Goal: Task Accomplishment & Management: Manage account settings

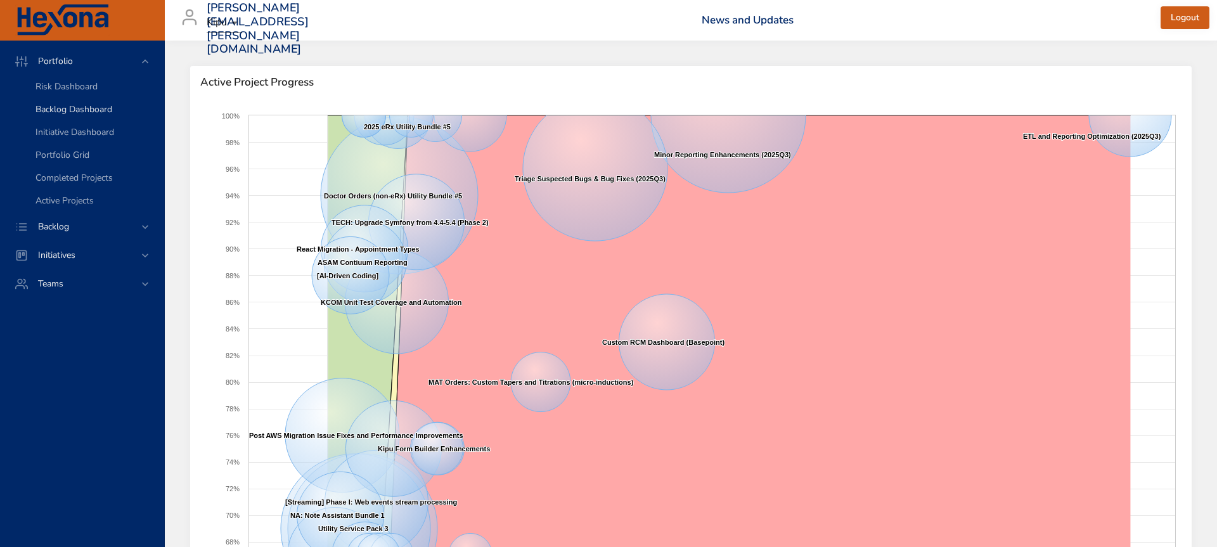
click at [90, 106] on span "Backlog Dashboard" at bounding box center [73, 109] width 77 height 12
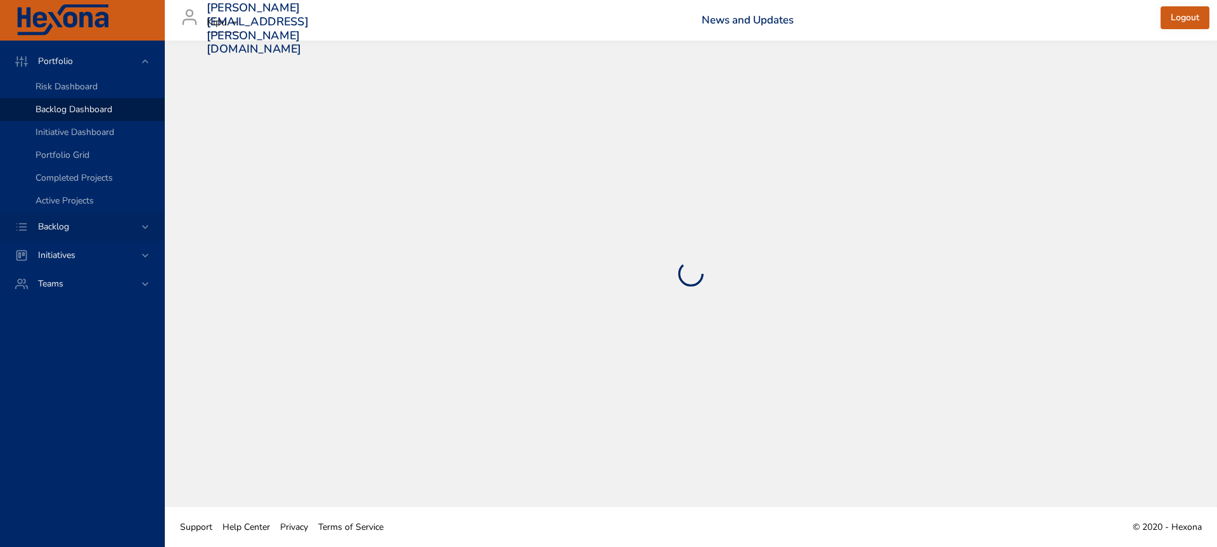
click at [106, 229] on div "Backlog" at bounding box center [83, 226] width 111 height 13
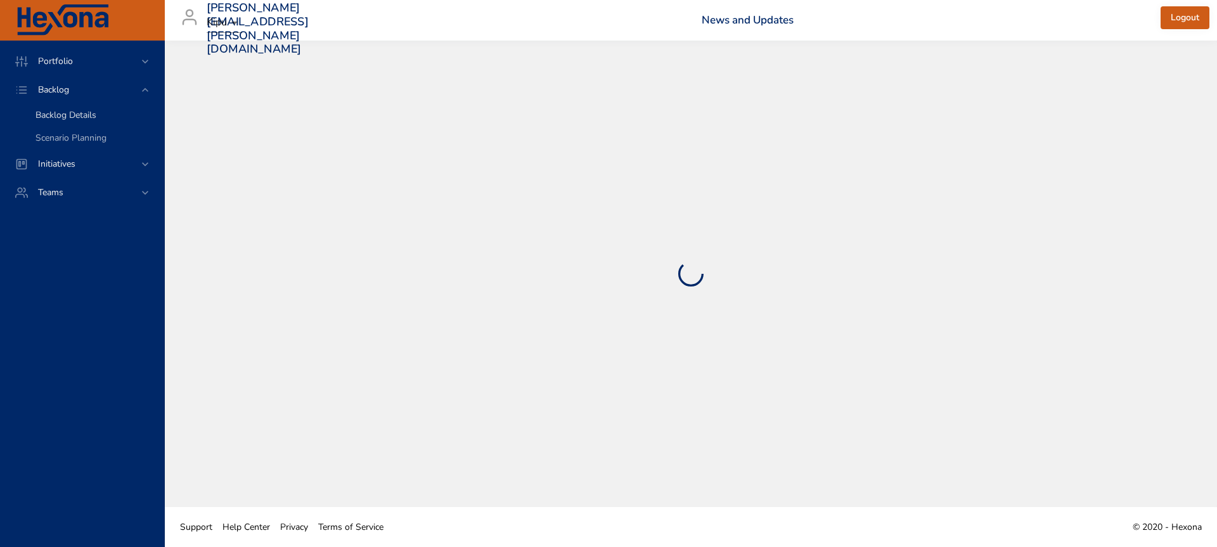
click at [110, 117] on div "Backlog Details" at bounding box center [94, 115] width 118 height 13
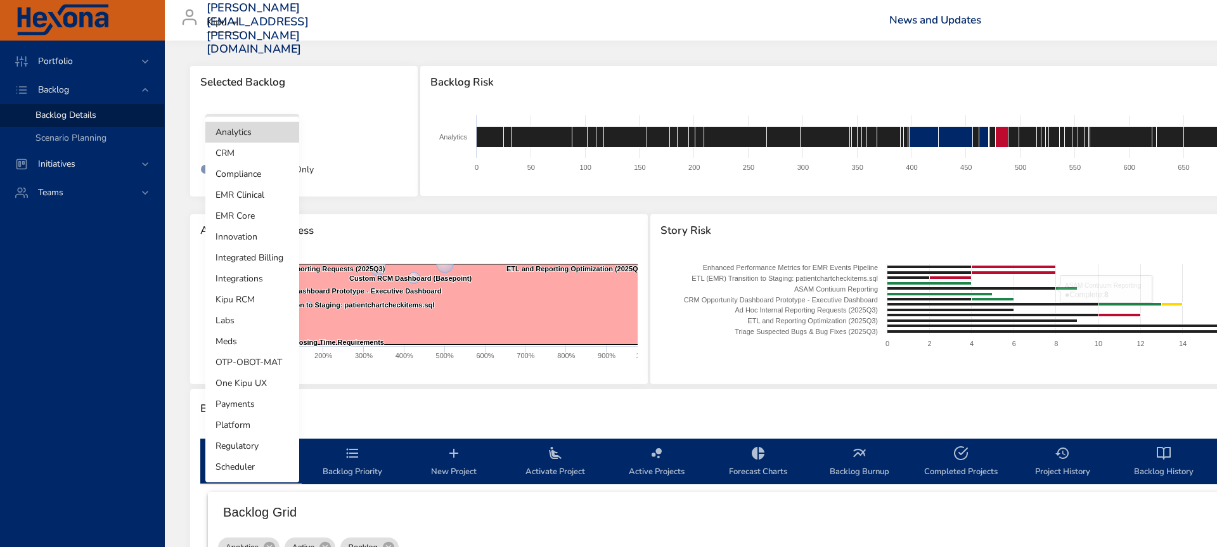
click at [262, 138] on body "Portfolio Backlog Backlog Details Scenario Planning Initiatives Teams [PERSON_N…" at bounding box center [608, 273] width 1217 height 547
click at [256, 423] on li "Platform" at bounding box center [252, 424] width 94 height 21
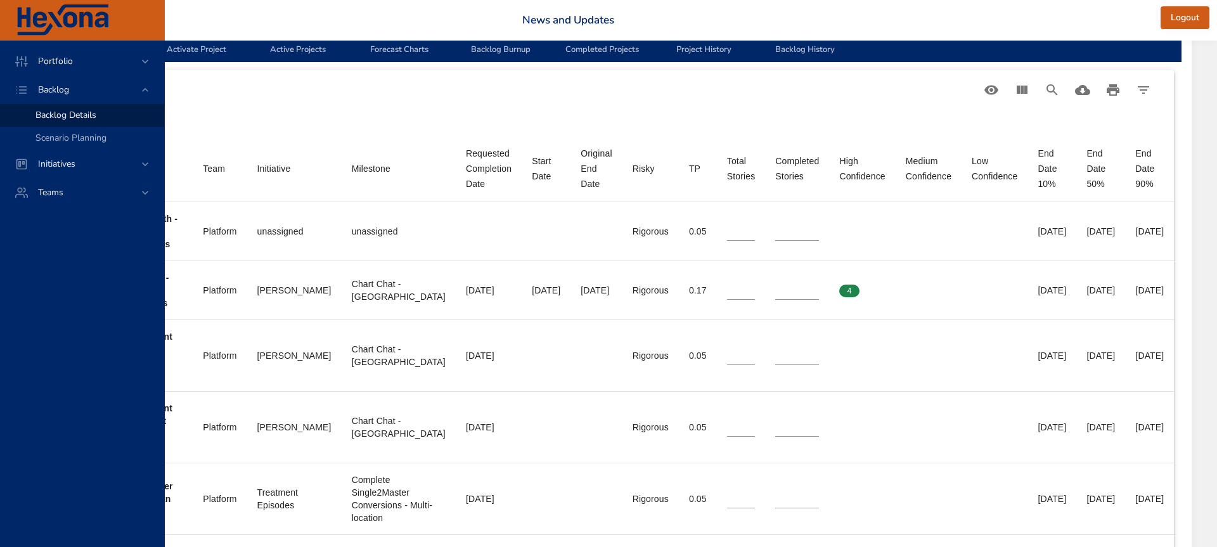
scroll to position [374, 379]
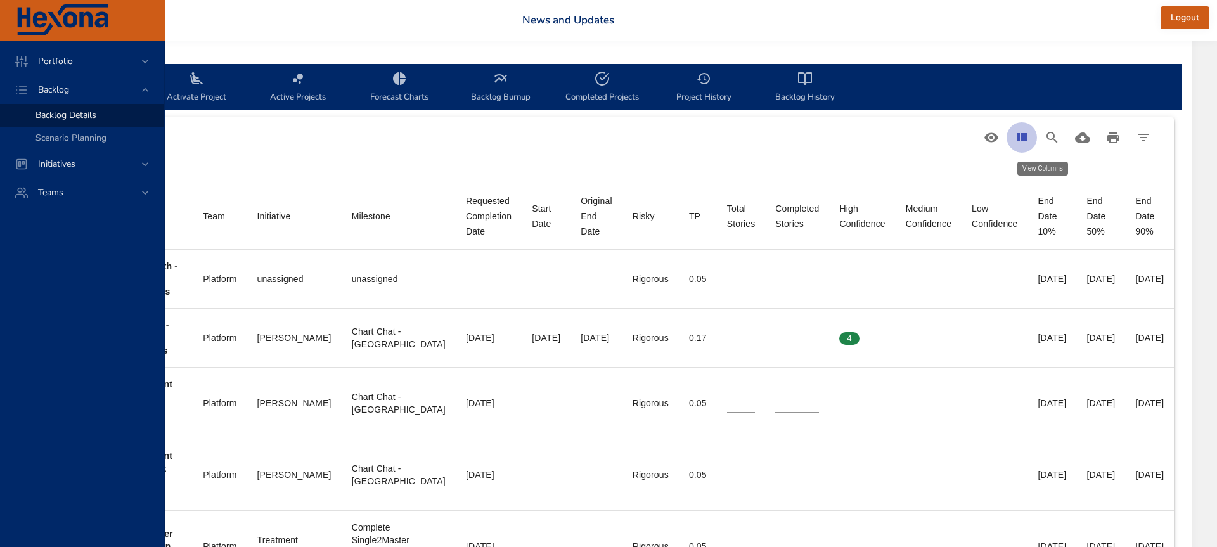
click at [1031, 141] on button "View Columns" at bounding box center [1021, 137] width 30 height 30
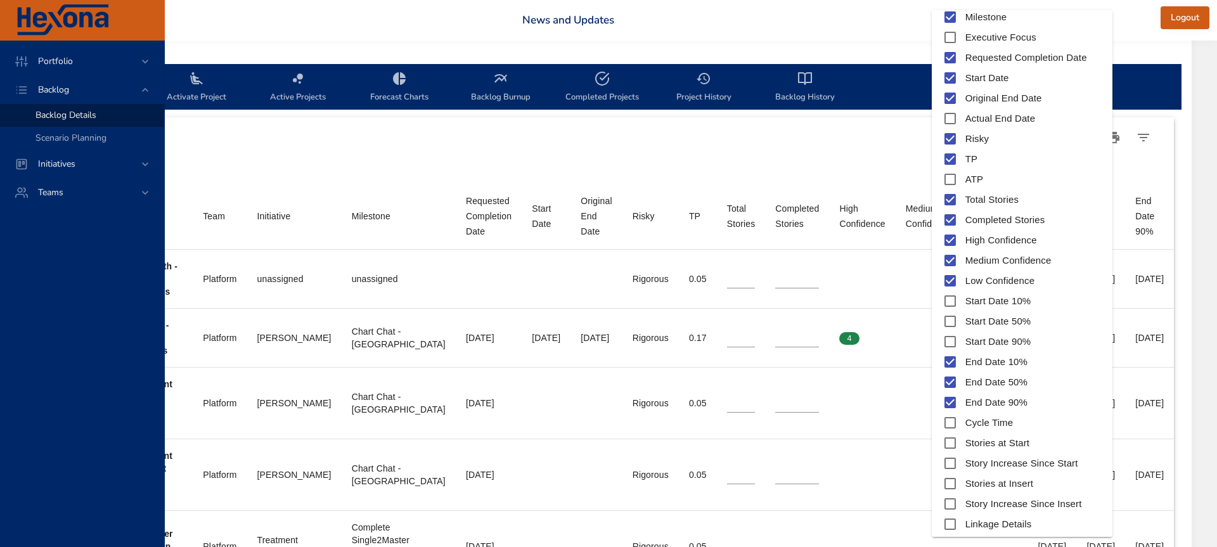
scroll to position [223, 0]
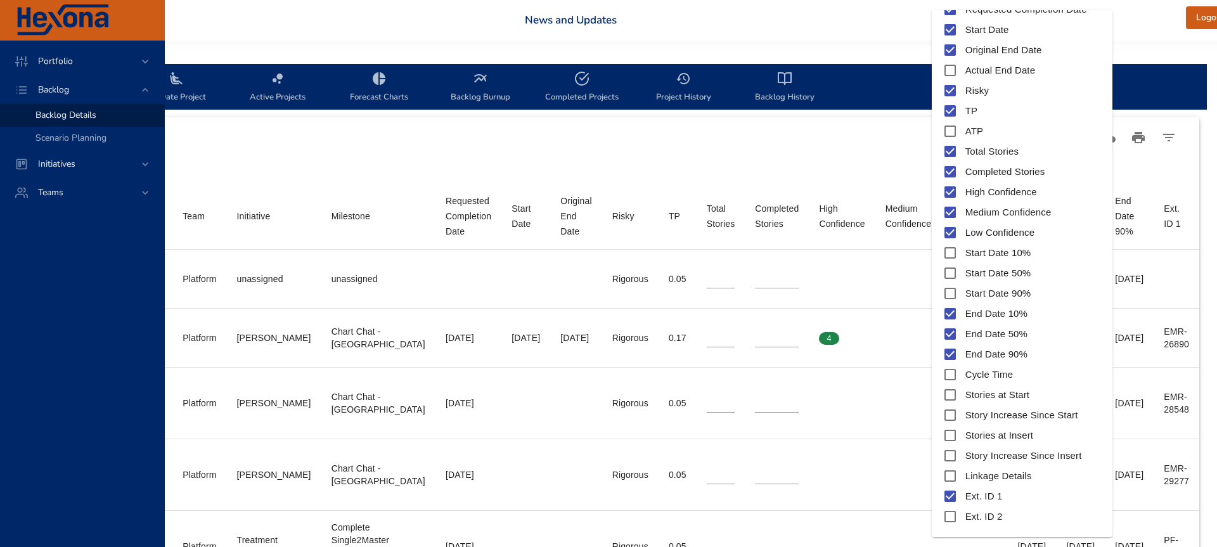
click at [826, 250] on div at bounding box center [608, 273] width 1217 height 547
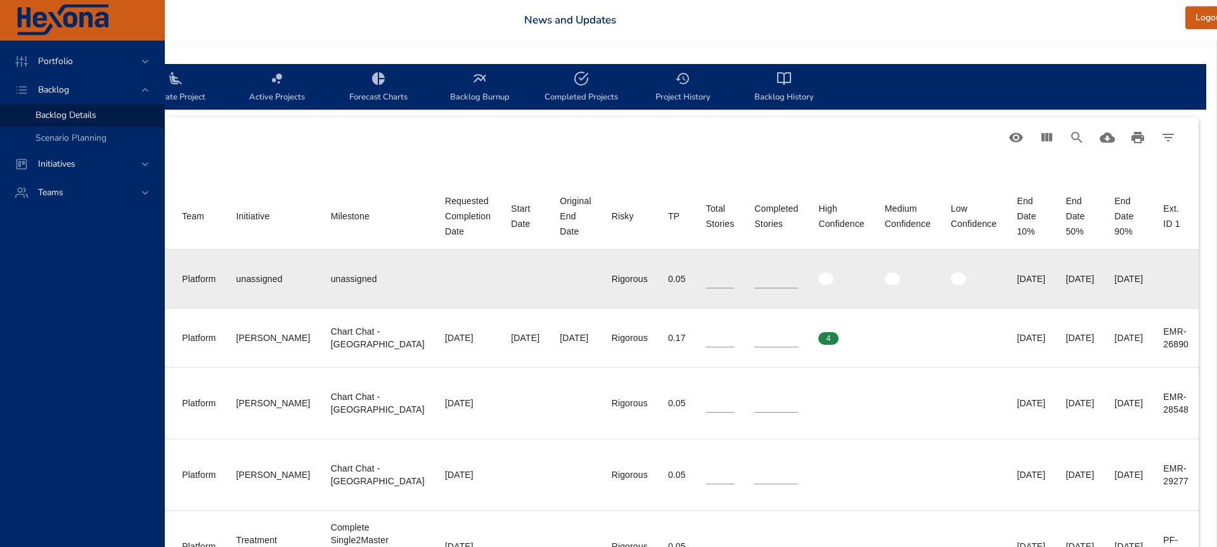
scroll to position [374, 425]
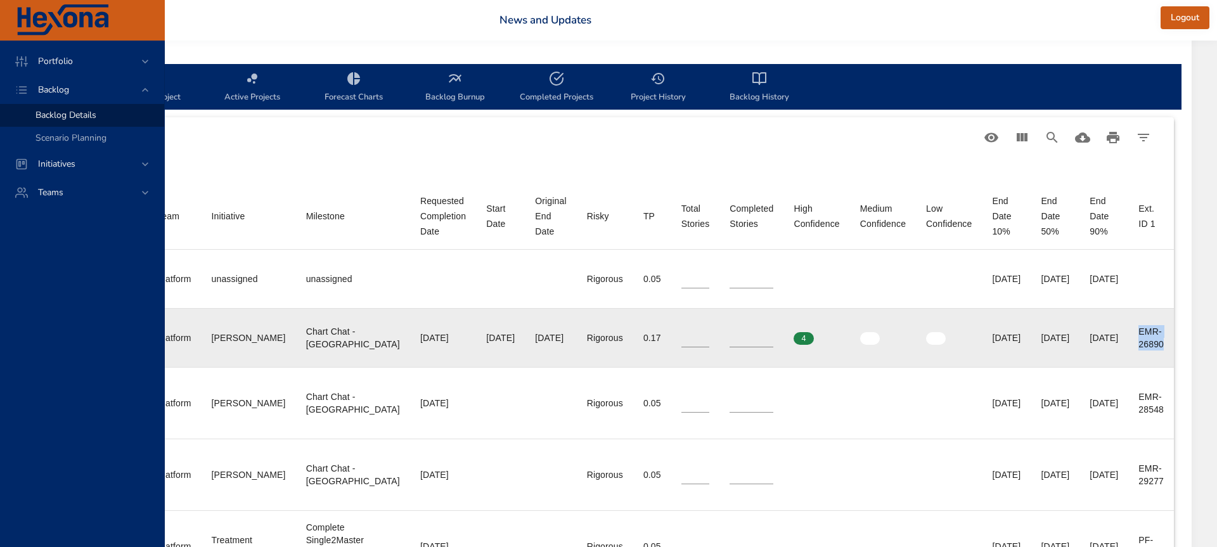
drag, startPoint x: 1138, startPoint y: 330, endPoint x: 1172, endPoint y: 352, distance: 40.2
click at [1172, 352] on td "Ext. ID 1 EMR-26890" at bounding box center [1151, 337] width 46 height 59
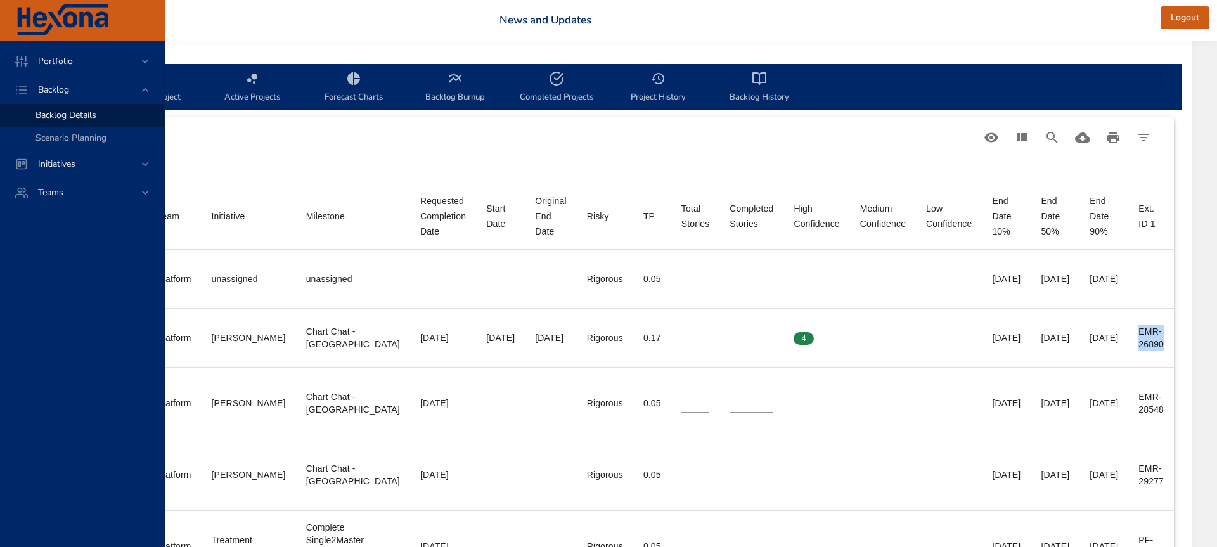
copy div "EMR-26890"
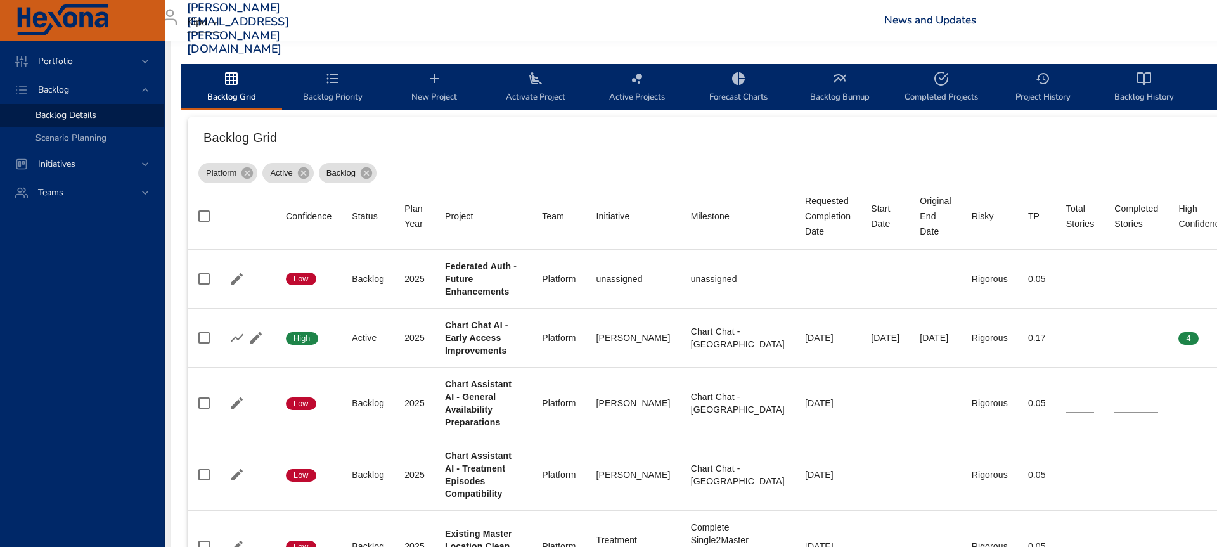
scroll to position [374, 0]
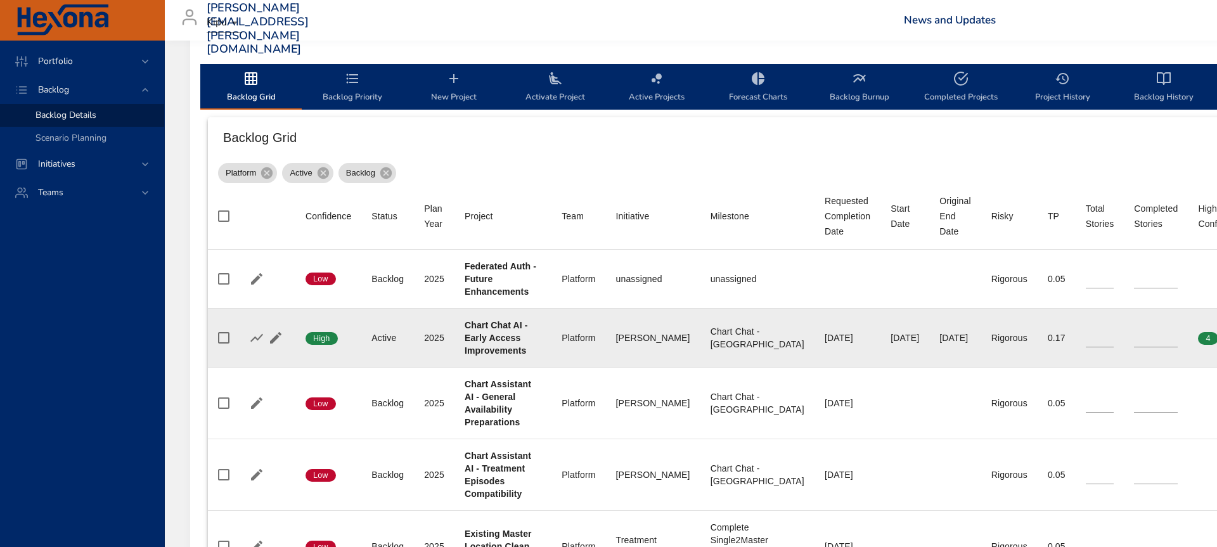
click at [278, 338] on icon "button" at bounding box center [275, 337] width 15 height 15
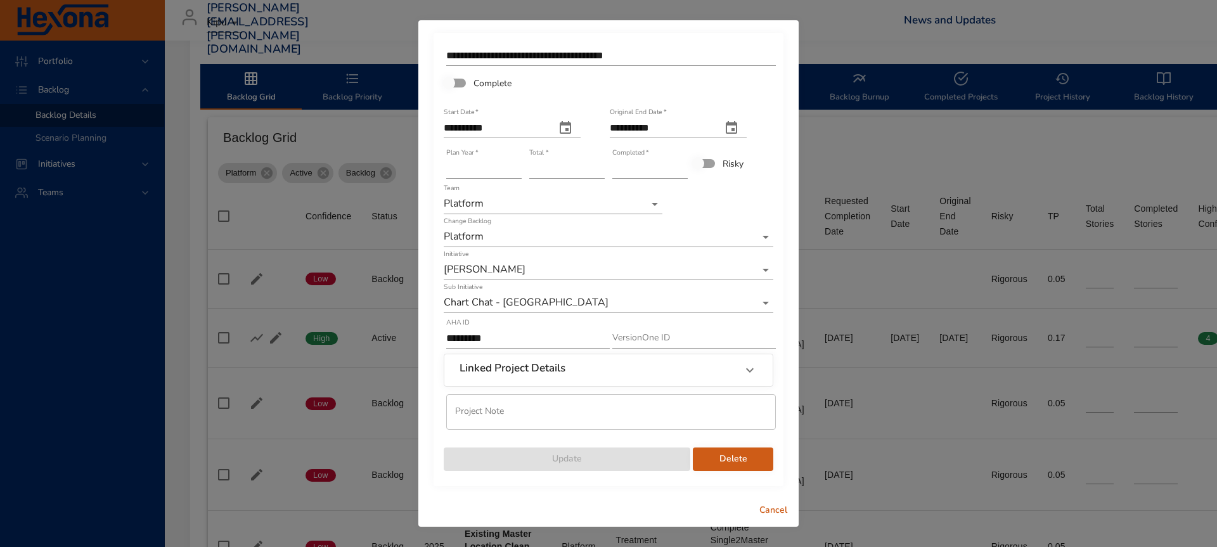
click at [682, 167] on input "*" at bounding box center [649, 168] width 75 height 20
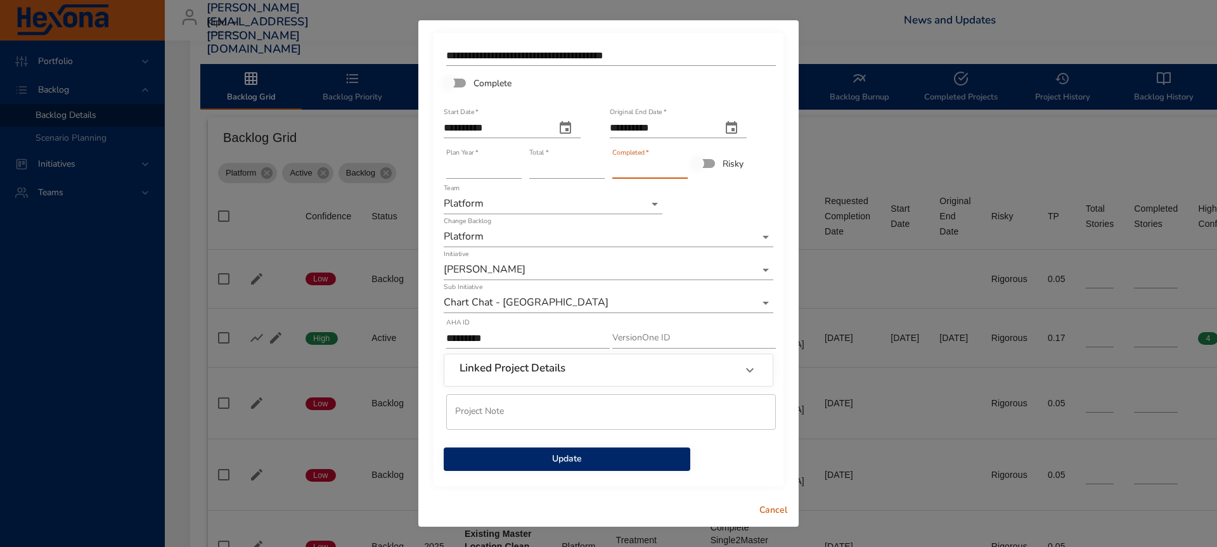
type input "**"
click at [682, 167] on input "**" at bounding box center [649, 168] width 75 height 20
click at [598, 167] on input "**" at bounding box center [566, 168] width 75 height 20
type input "**"
click at [598, 167] on input "**" at bounding box center [566, 168] width 75 height 20
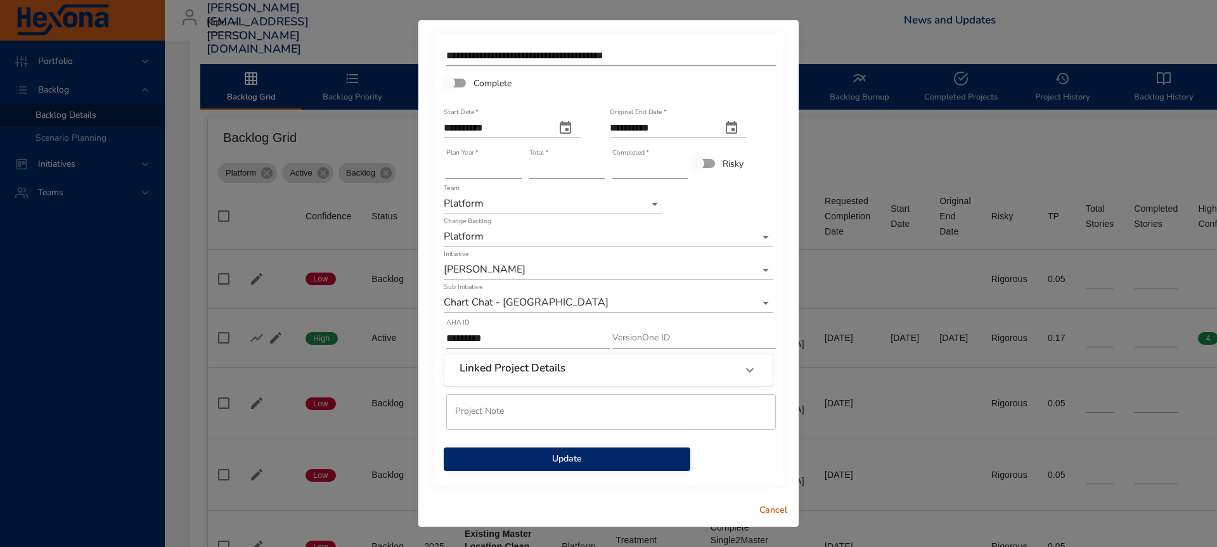
click at [630, 455] on span "Update" at bounding box center [567, 459] width 226 height 16
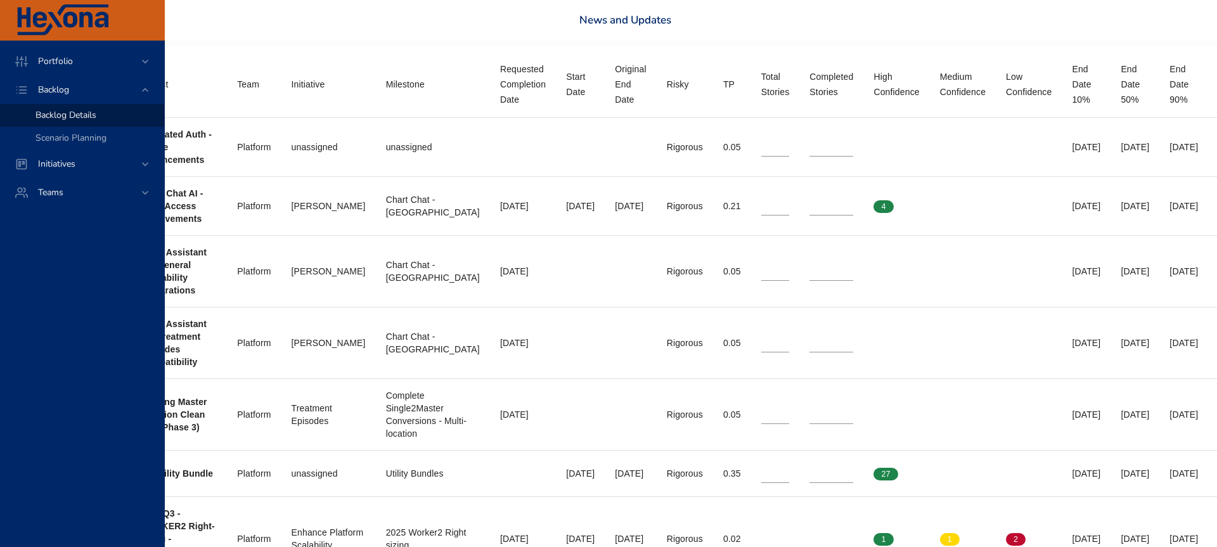
scroll to position [506, 425]
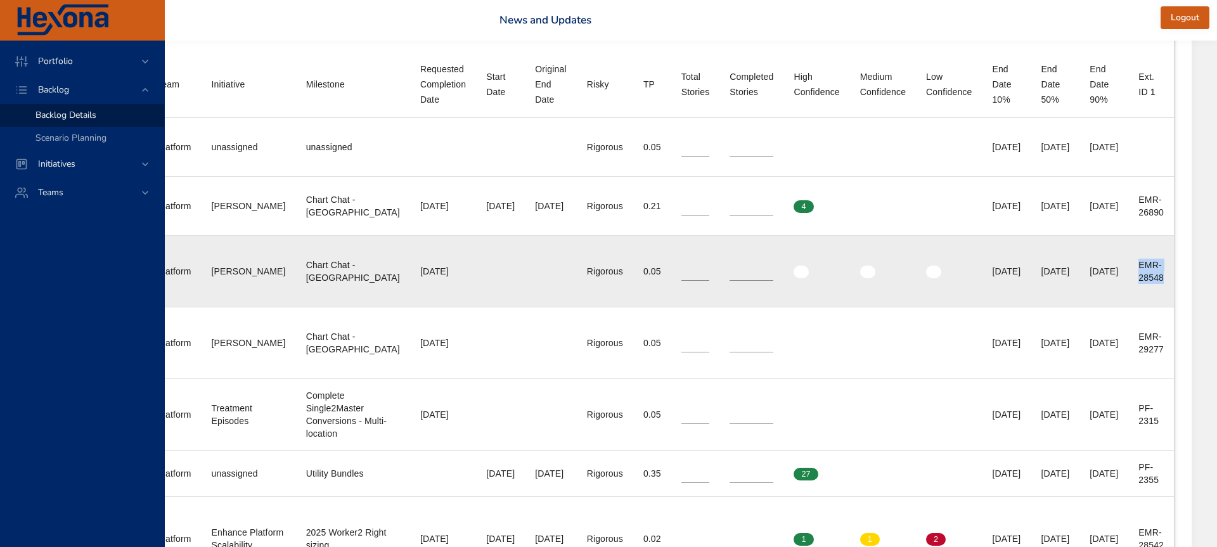
drag, startPoint x: 1135, startPoint y: 264, endPoint x: 1170, endPoint y: 280, distance: 38.9
click at [1170, 280] on td "Ext. ID 1 EMR-28548" at bounding box center [1151, 271] width 46 height 72
copy div "EMR-28548"
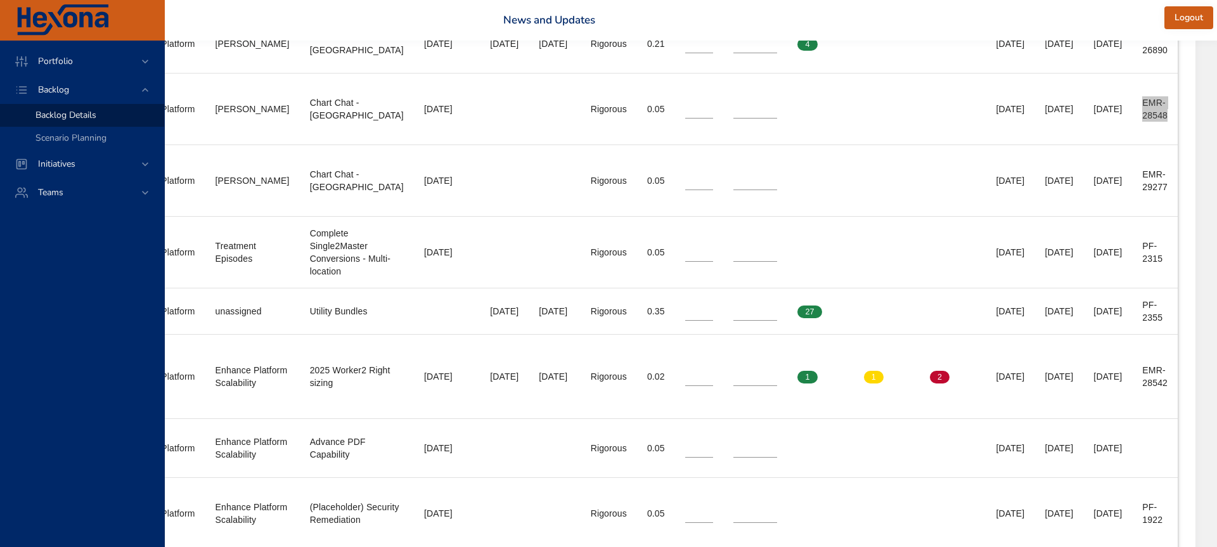
scroll to position [669, 425]
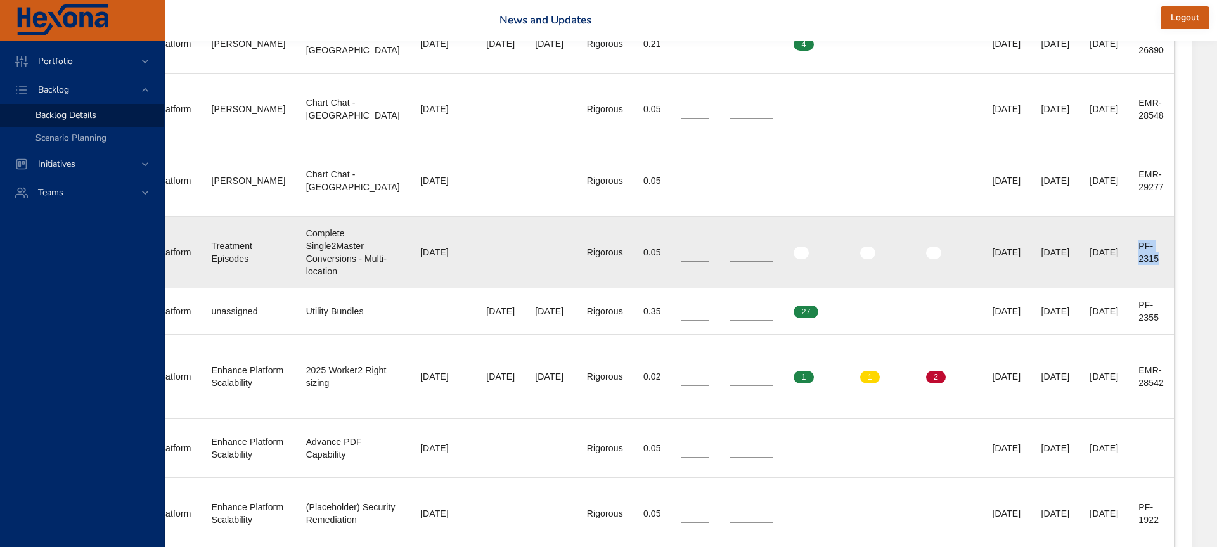
drag, startPoint x: 1156, startPoint y: 258, endPoint x: 1129, endPoint y: 239, distance: 32.7
click at [1129, 239] on td "Ext. ID 1 PF-2315" at bounding box center [1151, 253] width 46 height 72
copy div "PF-2315"
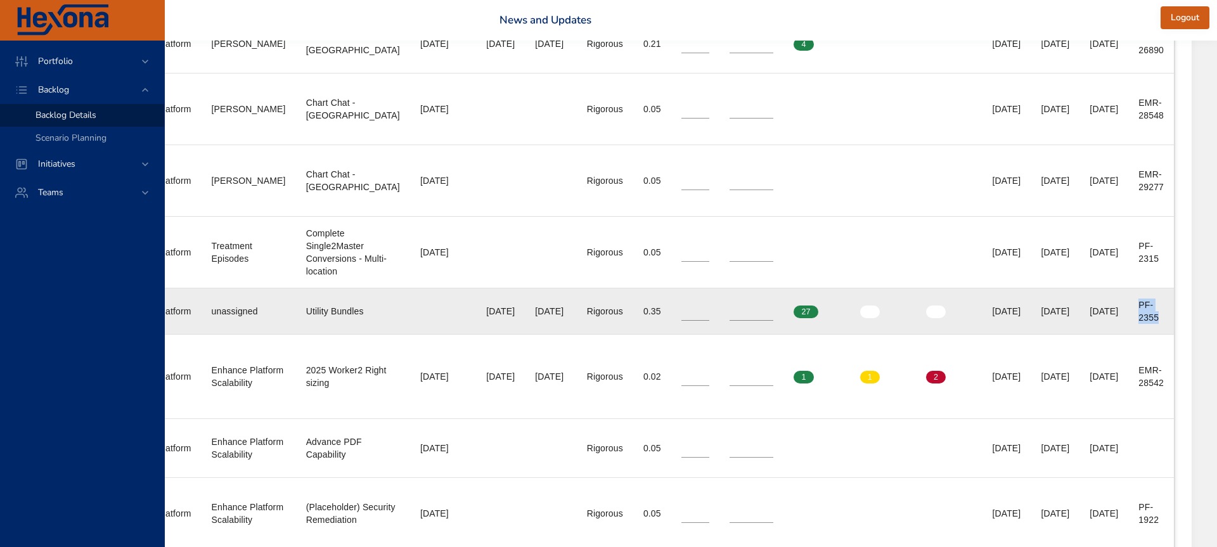
drag, startPoint x: 1139, startPoint y: 303, endPoint x: 1162, endPoint y: 319, distance: 27.8
click at [1162, 319] on div "PF-2355" at bounding box center [1150, 310] width 25 height 25
copy div "PF-2355"
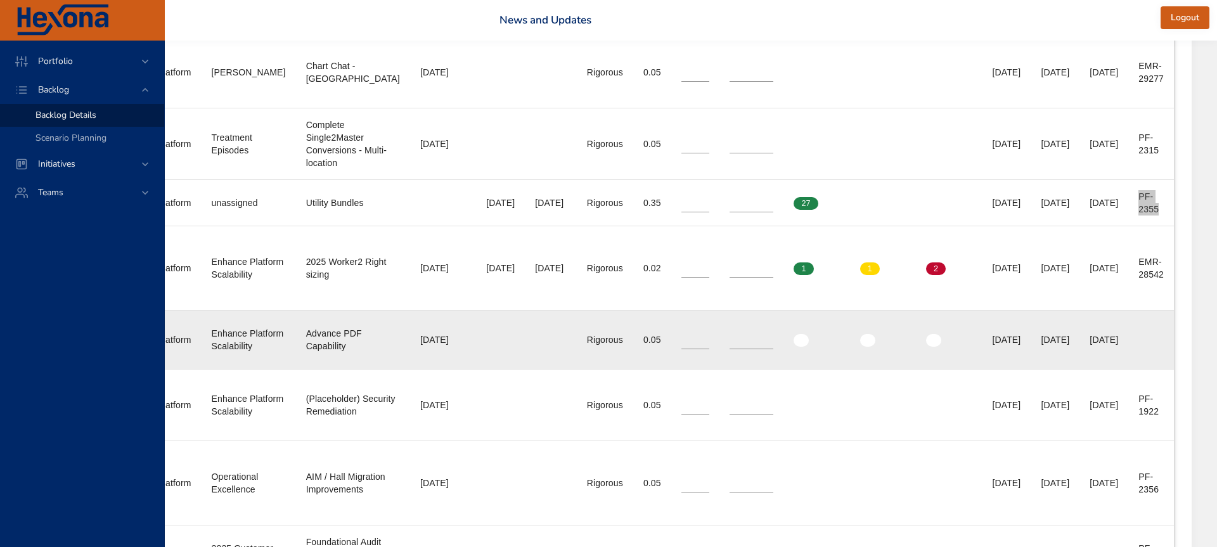
scroll to position [777, 425]
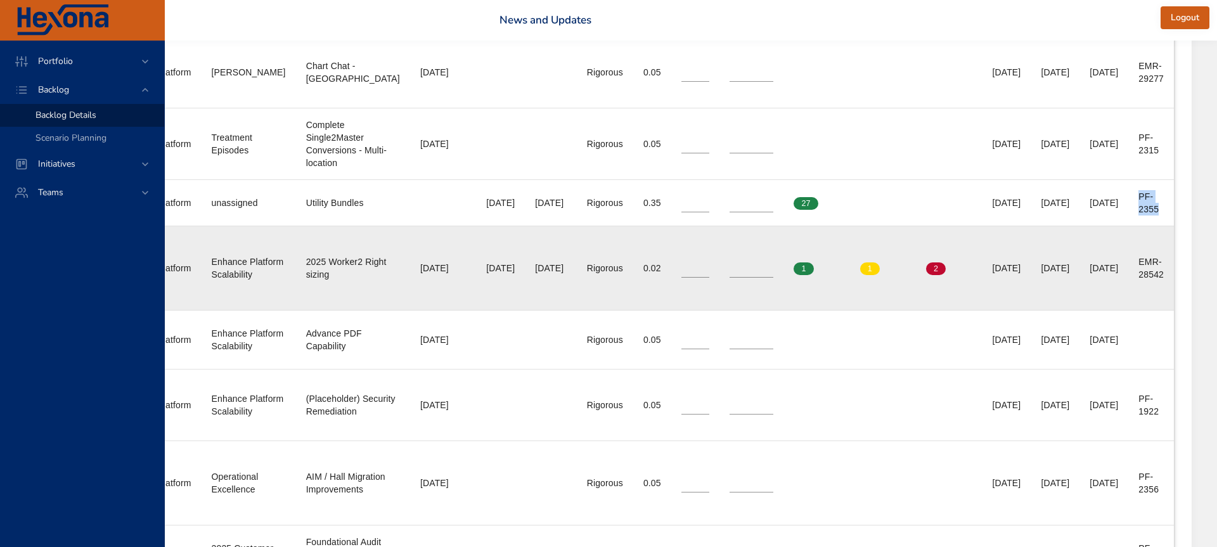
click at [1137, 262] on td "Ext. ID 1 EMR-28542" at bounding box center [1151, 268] width 46 height 84
drag, startPoint x: 1137, startPoint y: 262, endPoint x: 1163, endPoint y: 273, distance: 28.1
click at [1163, 273] on td "Ext. ID 1 EMR-28542" at bounding box center [1151, 268] width 46 height 84
copy div "EMR-28542"
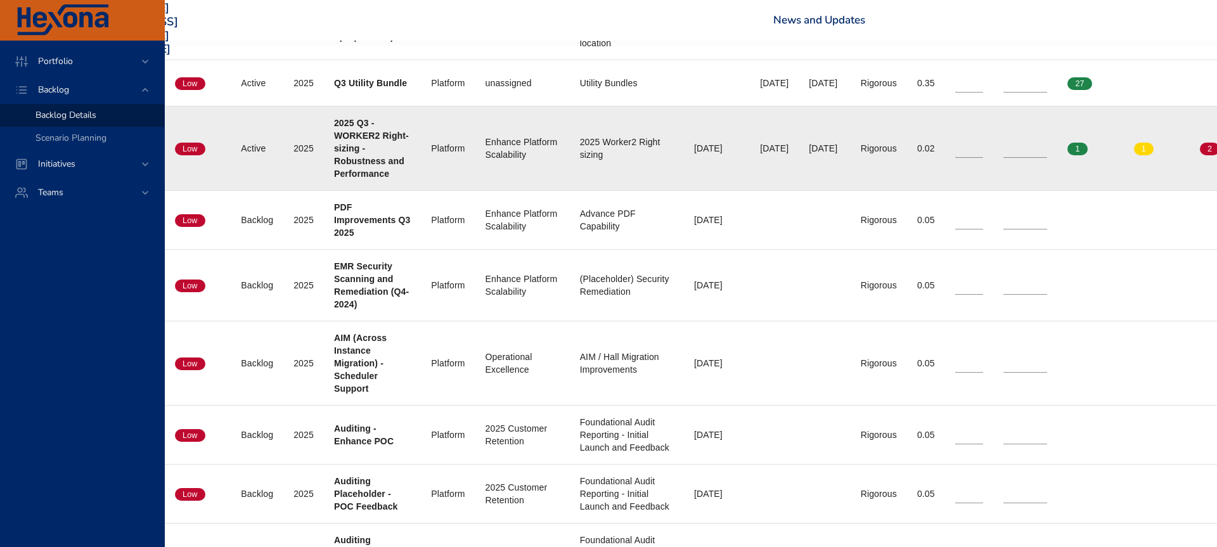
scroll to position [897, 0]
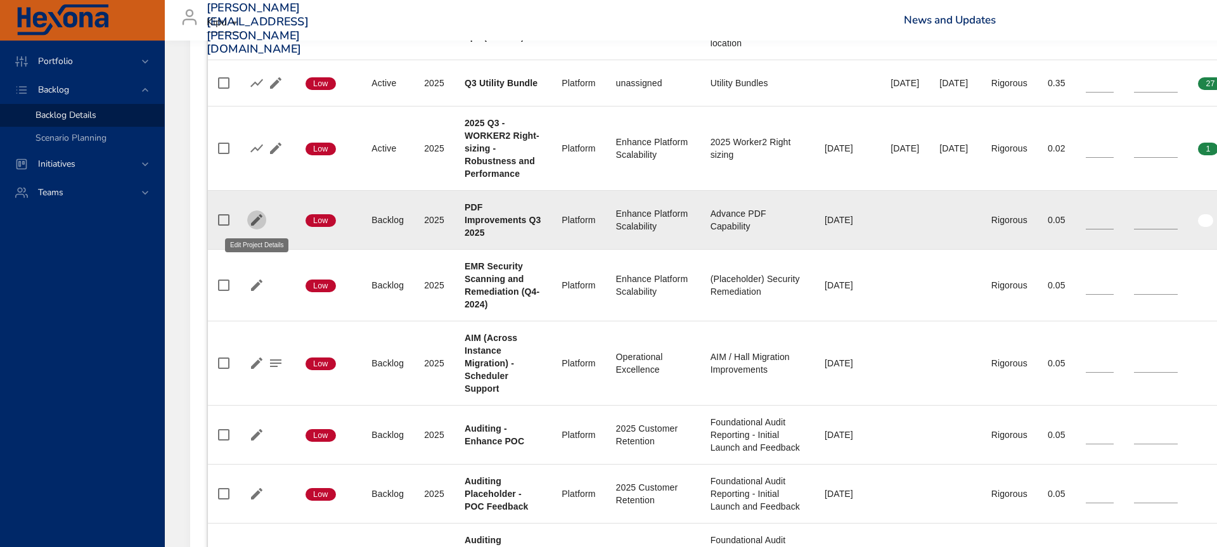
click at [260, 222] on icon "button" at bounding box center [256, 219] width 15 height 15
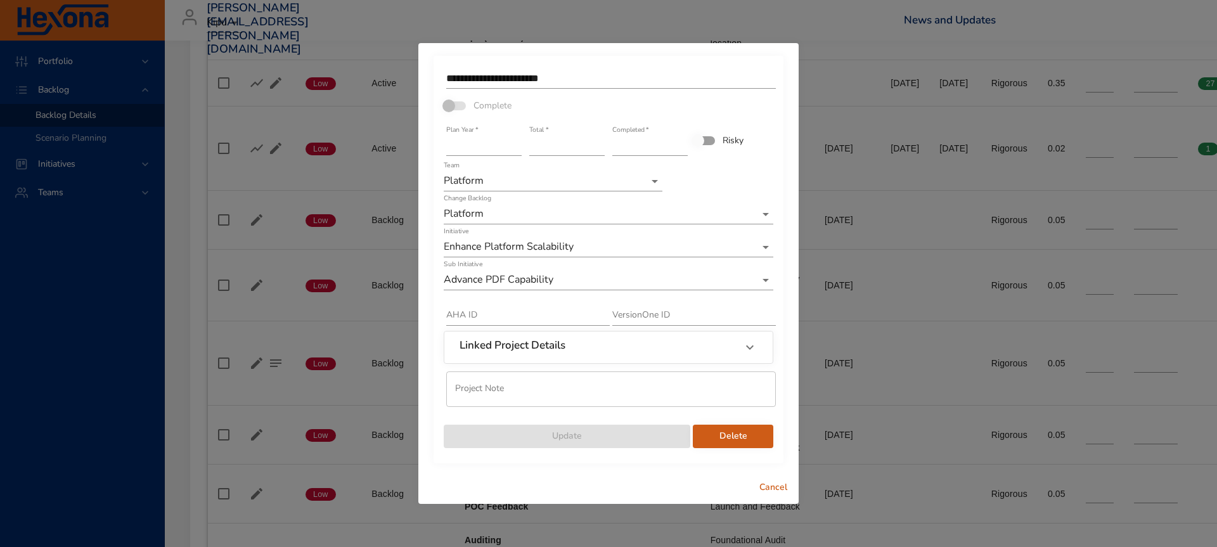
click at [551, 78] on input "**********" at bounding box center [611, 78] width 330 height 20
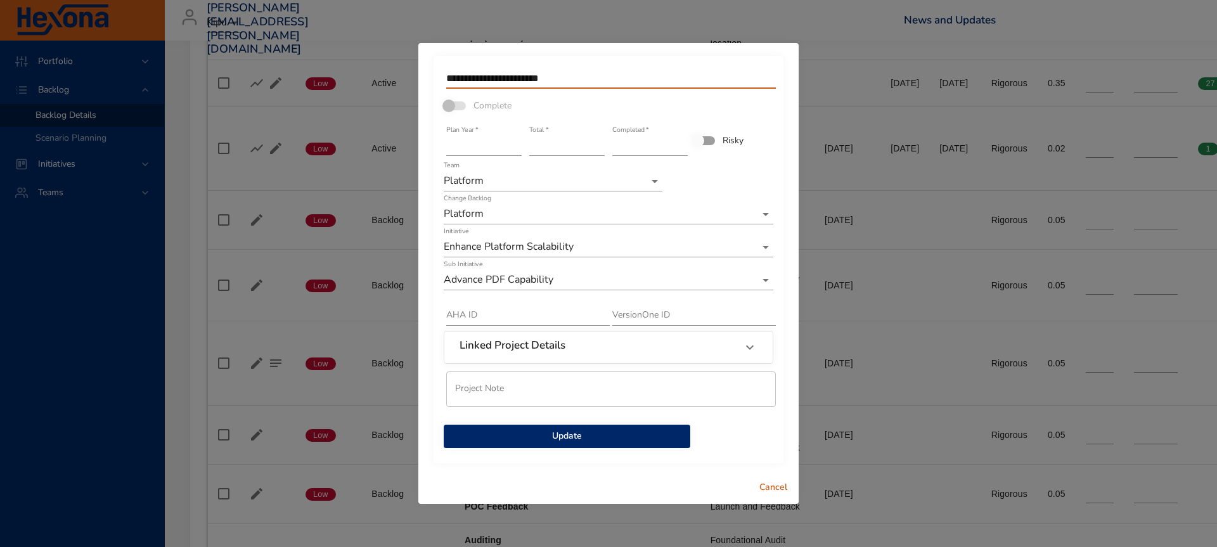
type input "**********"
click at [622, 432] on span "Update" at bounding box center [567, 436] width 226 height 16
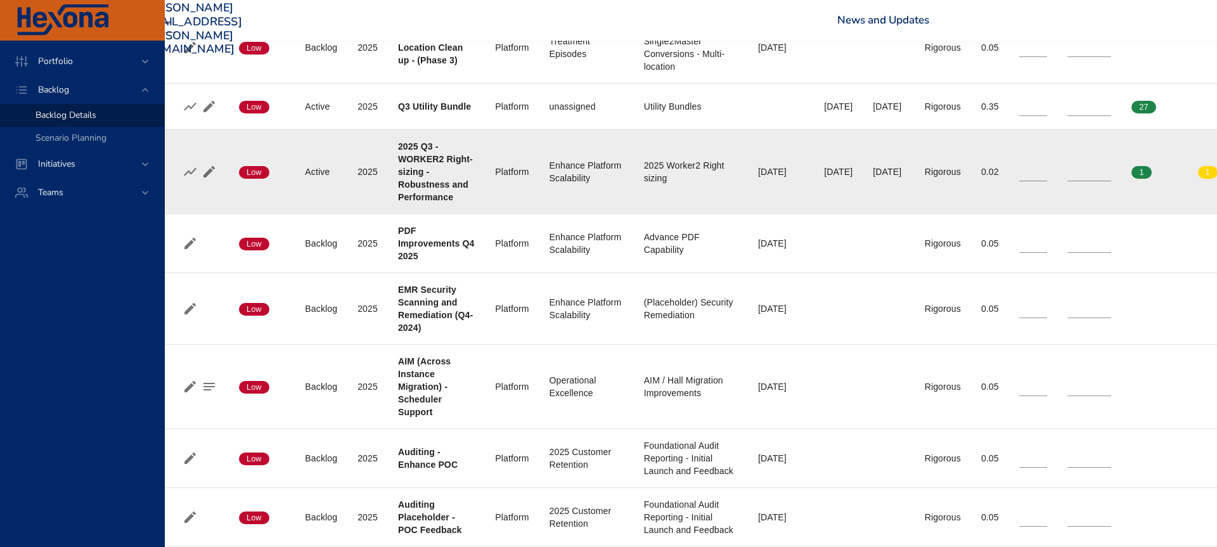
scroll to position [873, 0]
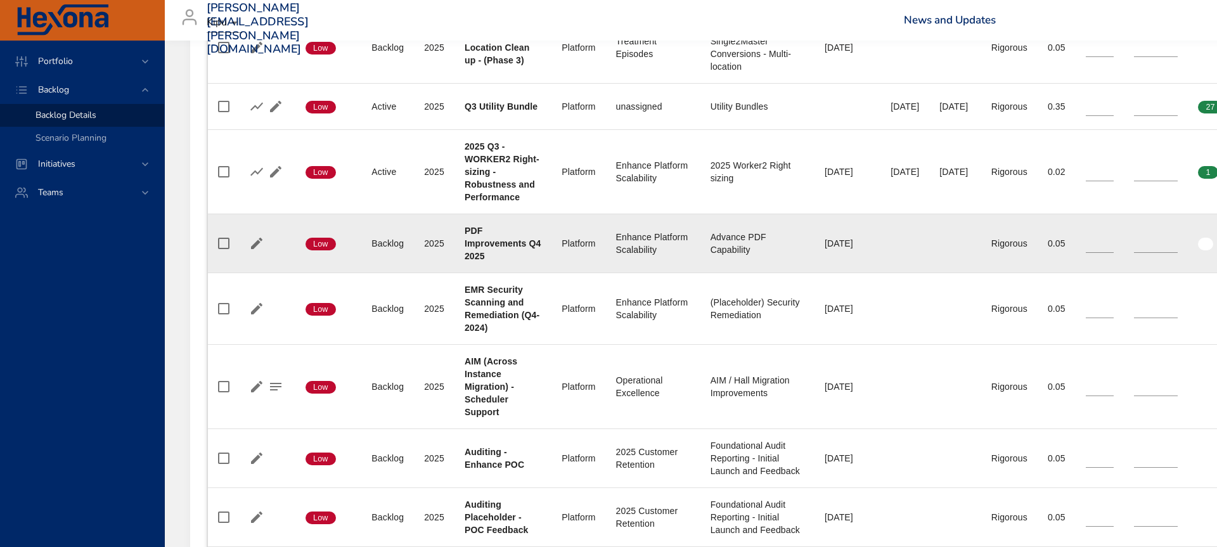
click at [255, 243] on icon "button" at bounding box center [256, 243] width 11 height 11
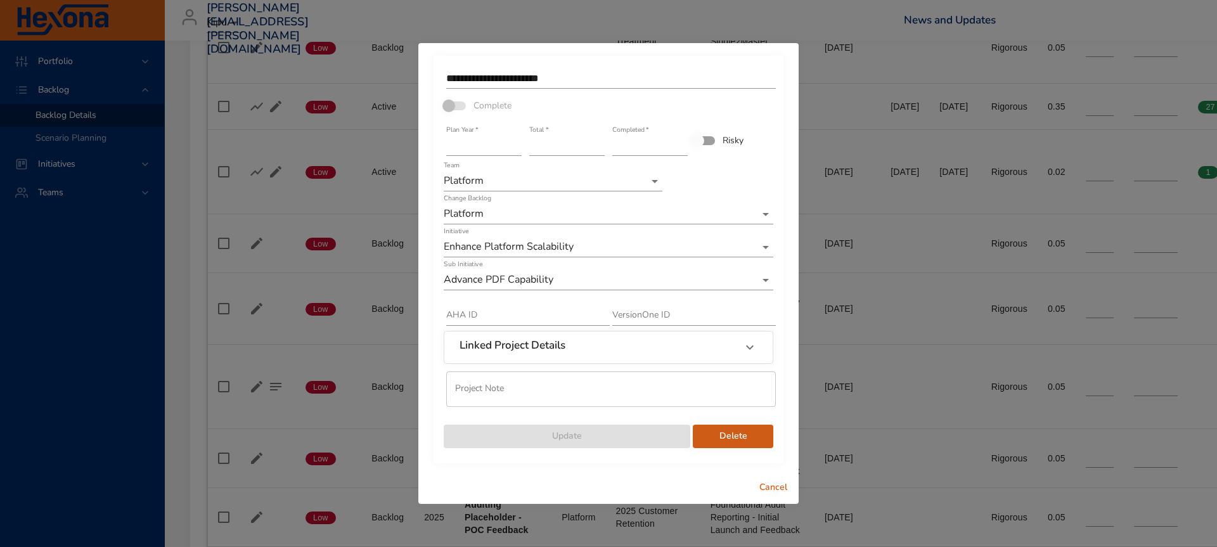
click at [563, 350] on h6 "Linked Project Details" at bounding box center [512, 345] width 106 height 13
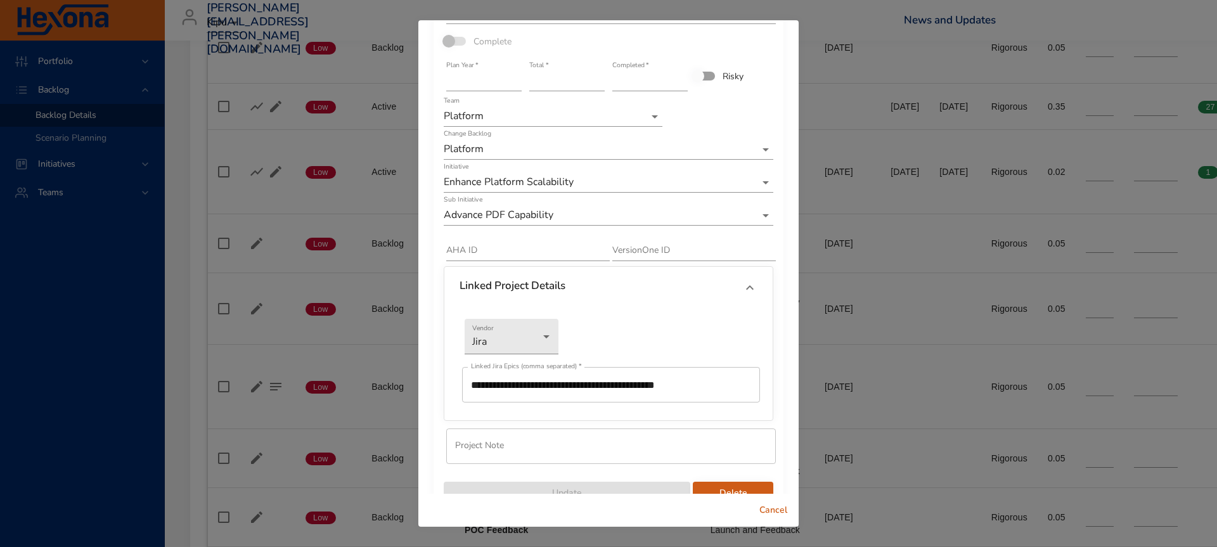
scroll to position [0, 0]
drag, startPoint x: 691, startPoint y: 381, endPoint x: 658, endPoint y: 381, distance: 33.0
click at [658, 381] on input "**********" at bounding box center [611, 384] width 298 height 35
click at [473, 241] on input "text" at bounding box center [527, 251] width 163 height 20
paste input "*******"
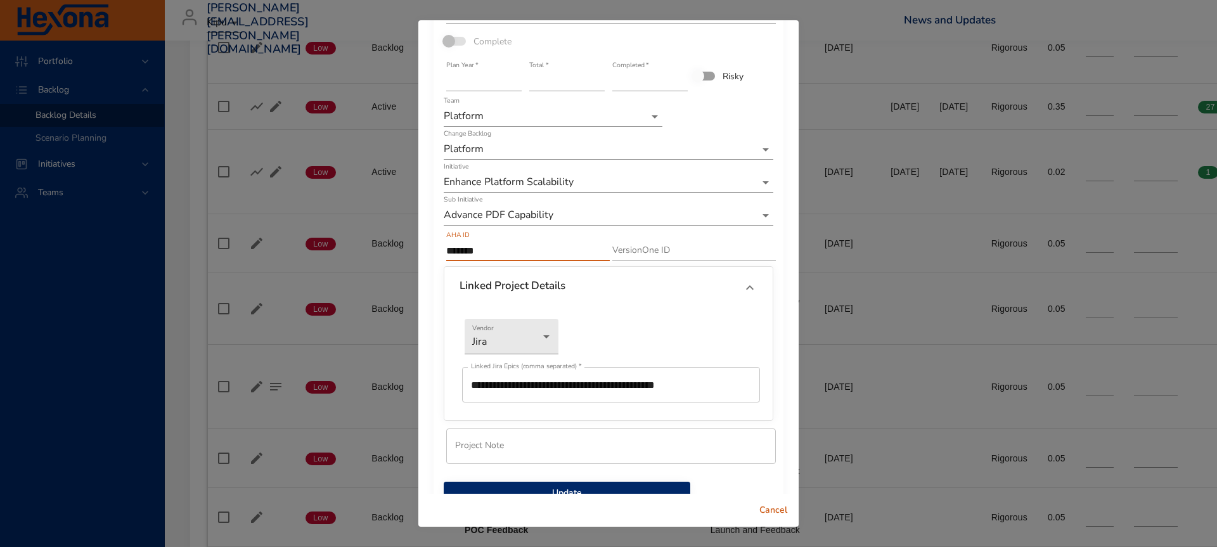
type input "*******"
click at [675, 490] on span "Update" at bounding box center [567, 493] width 226 height 16
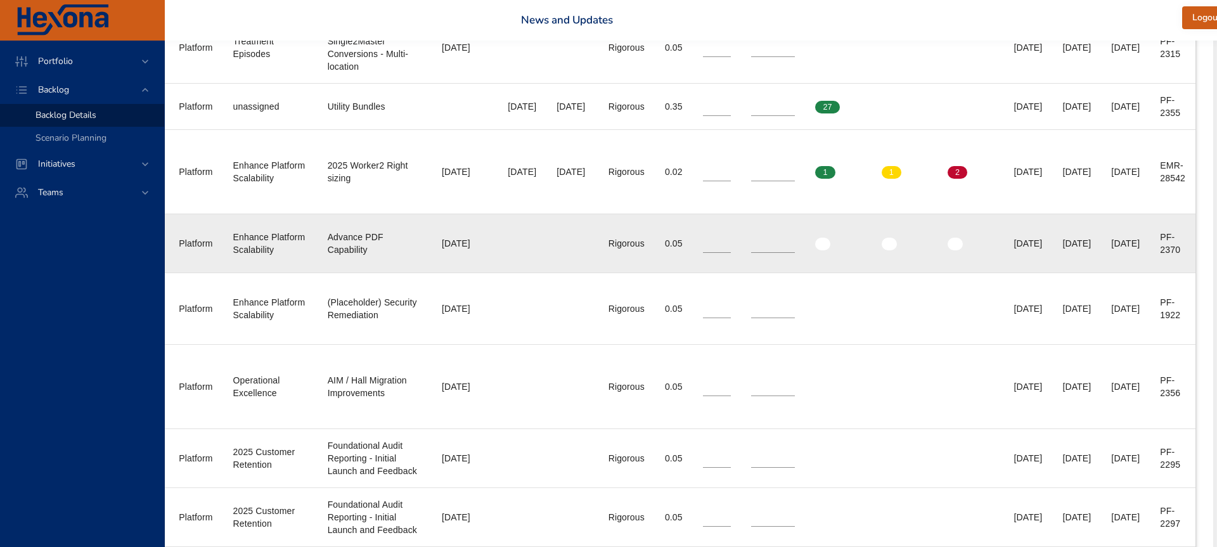
scroll to position [873, 409]
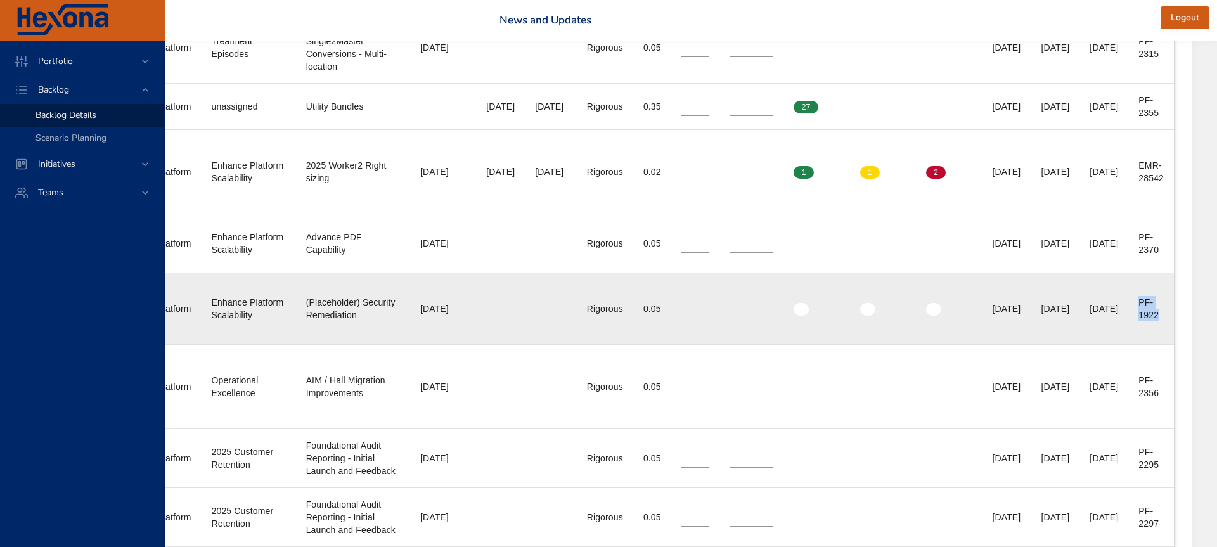
drag, startPoint x: 1153, startPoint y: 304, endPoint x: 1174, endPoint y: 321, distance: 27.4
click at [1174, 321] on td "Ext. ID 1 PF-1922" at bounding box center [1151, 309] width 46 height 72
copy div "PF-1922"
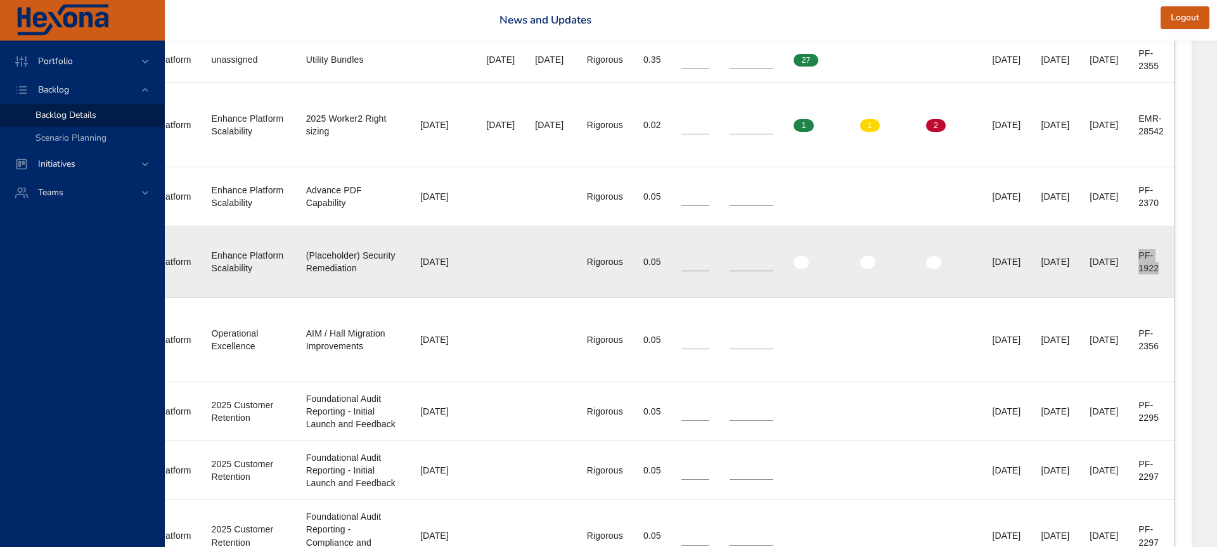
scroll to position [937, 409]
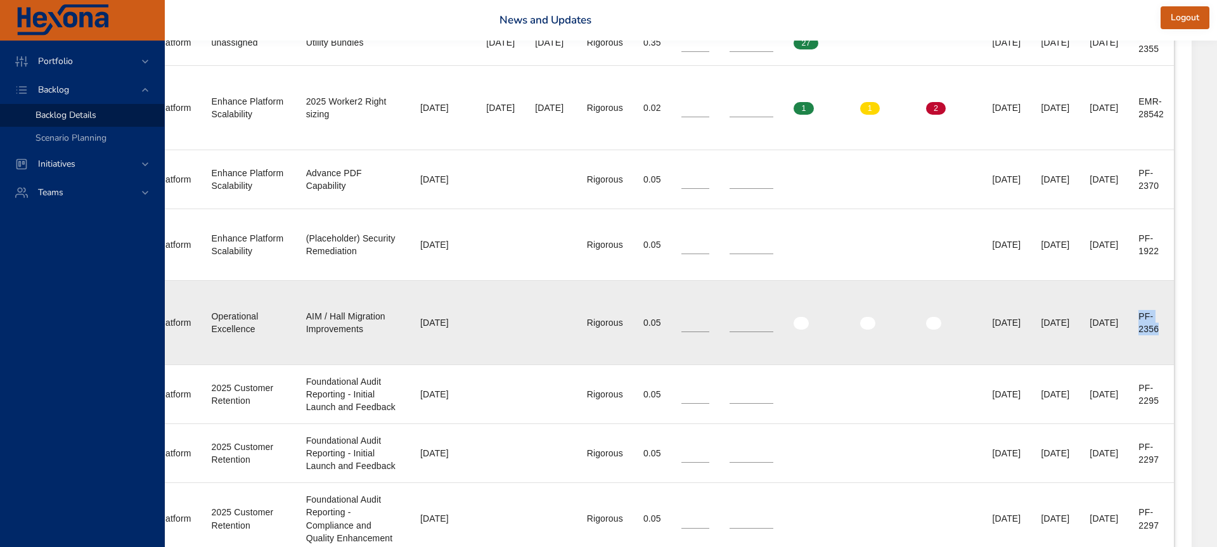
drag, startPoint x: 1151, startPoint y: 318, endPoint x: 1180, endPoint y: 333, distance: 32.9
click at [1174, 333] on td "Ext. ID 1 PF-2356" at bounding box center [1151, 323] width 46 height 84
copy div "PF-2356"
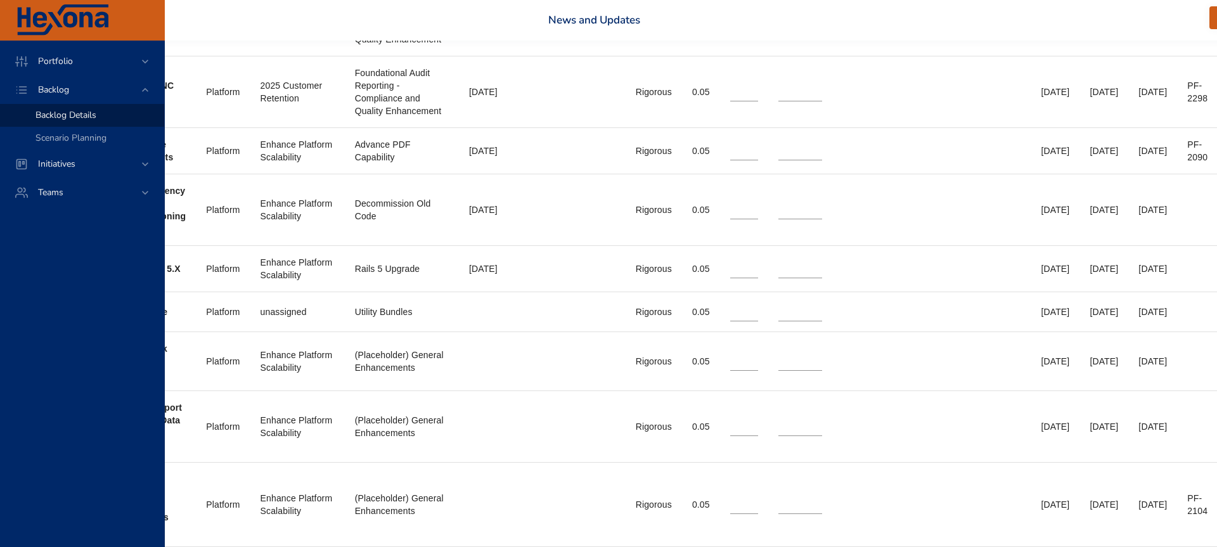
scroll to position [1436, 425]
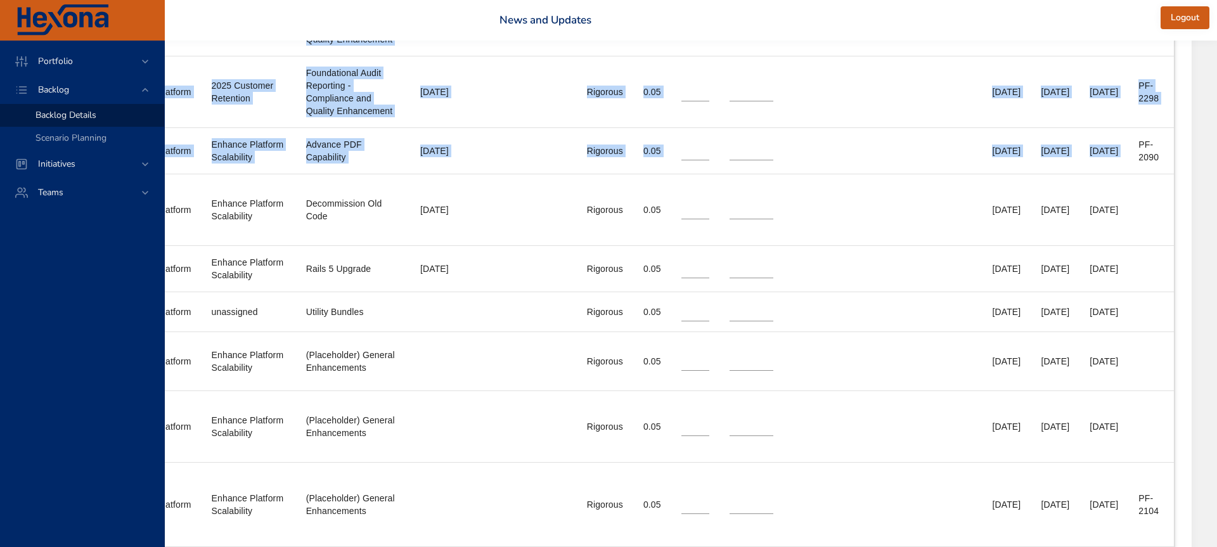
drag, startPoint x: 1139, startPoint y: 250, endPoint x: 1176, endPoint y: 272, distance: 43.8
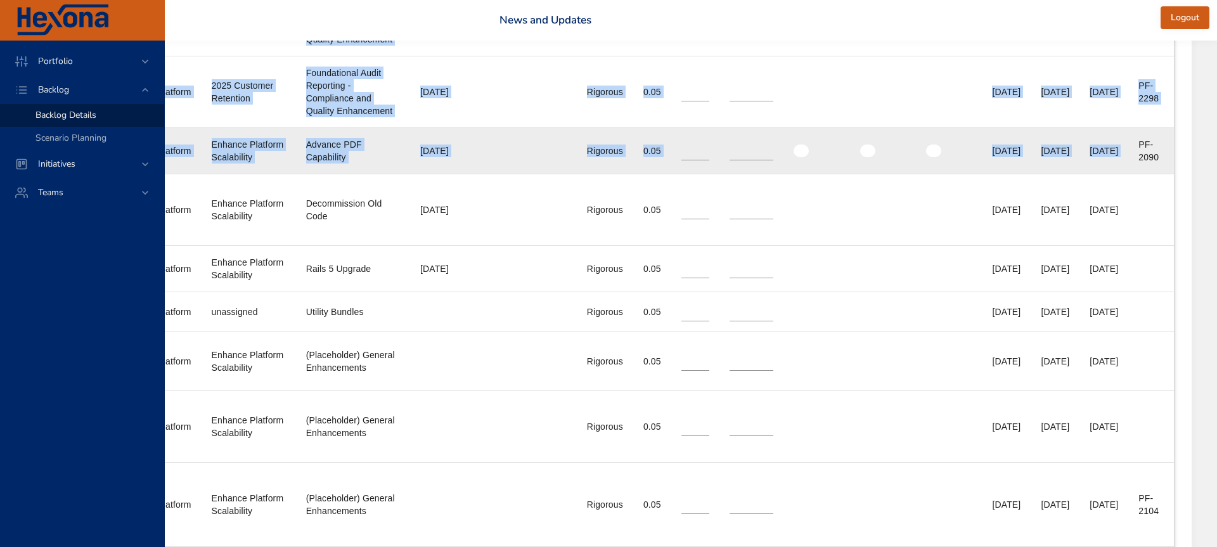
click at [1149, 163] on div "PF-2090" at bounding box center [1150, 150] width 25 height 25
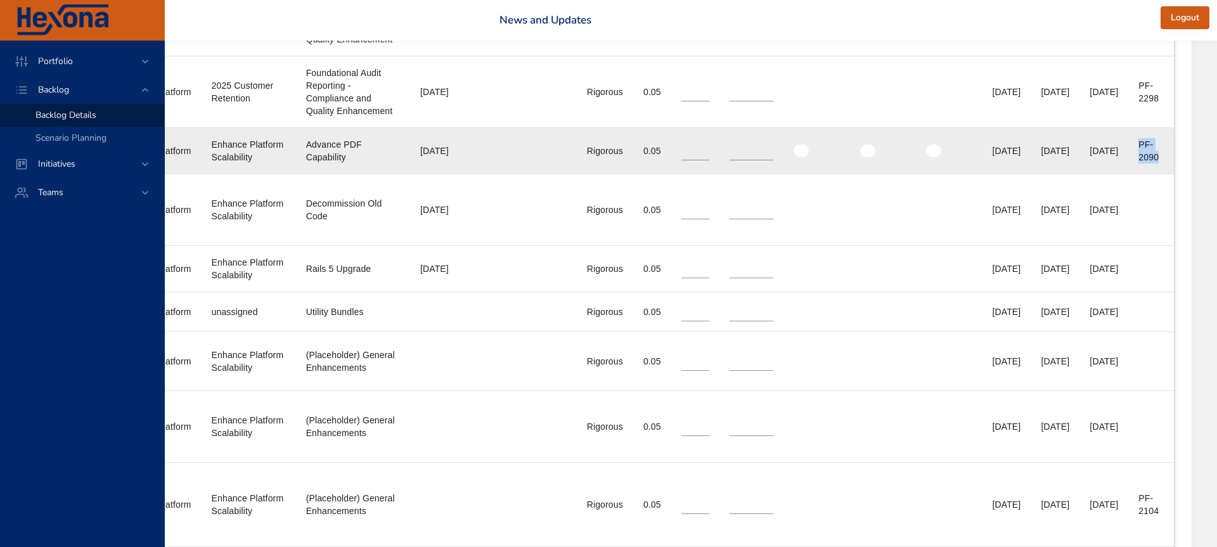
drag, startPoint x: 1146, startPoint y: 255, endPoint x: 1160, endPoint y: 269, distance: 19.3
click at [1160, 163] on div "PF-2090" at bounding box center [1150, 150] width 25 height 25
copy div "PF-2090"
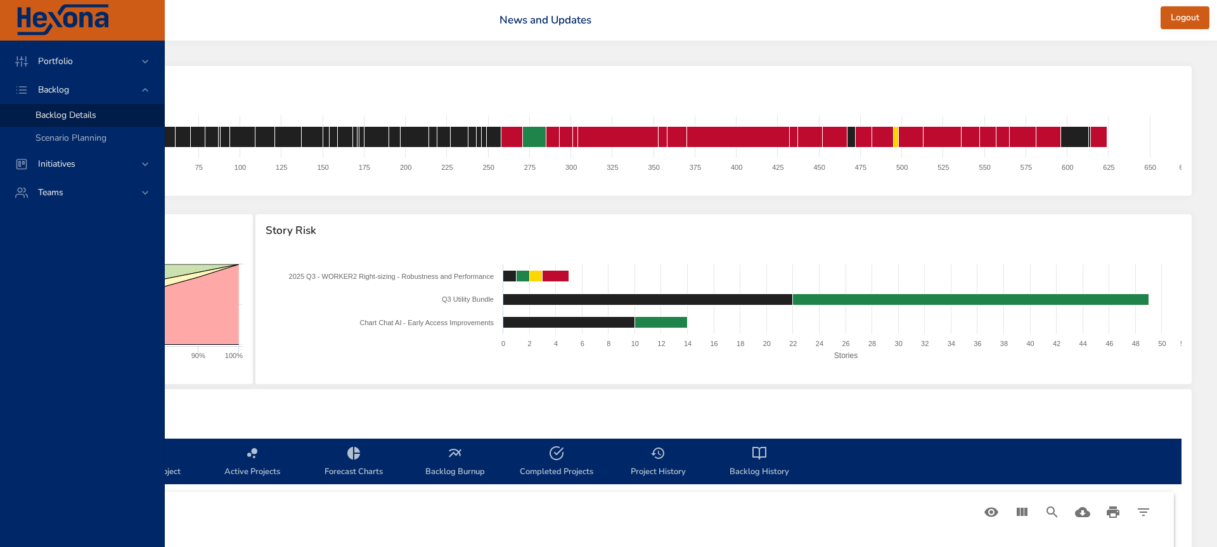
scroll to position [0, 0]
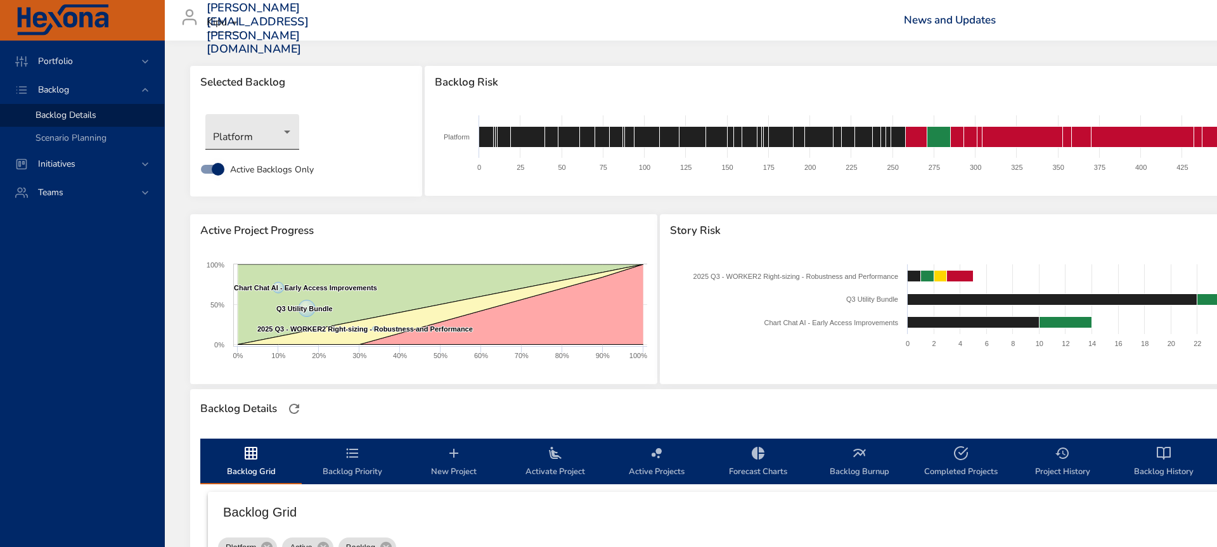
click at [269, 141] on body "Portfolio Backlog Backlog Details Scenario Planning Initiatives Teams [PERSON_N…" at bounding box center [608, 273] width 1217 height 547
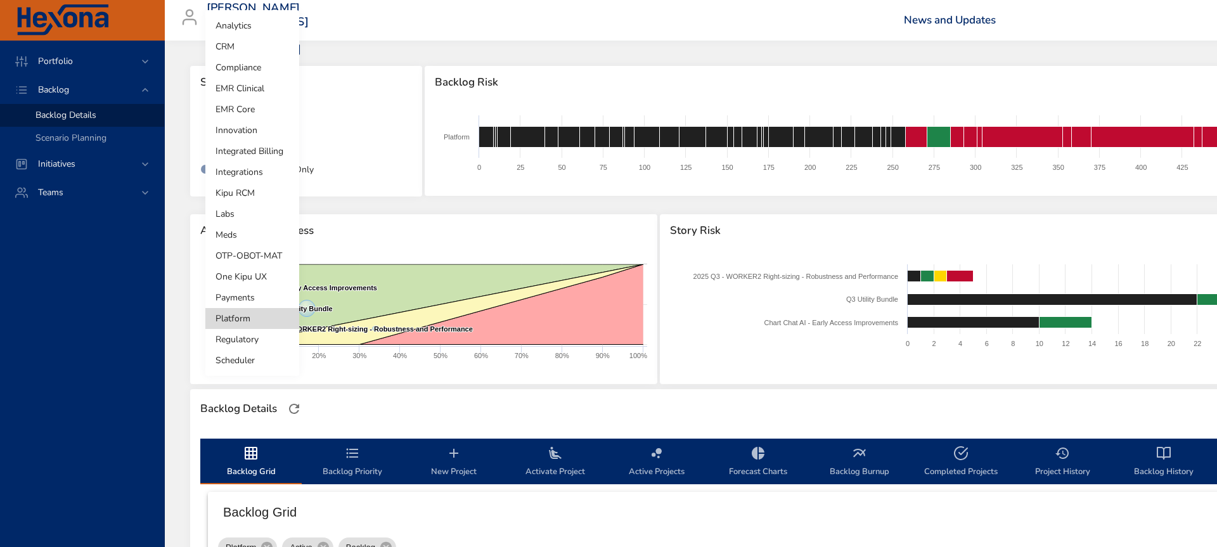
click at [274, 134] on li "Innovation" at bounding box center [252, 130] width 94 height 21
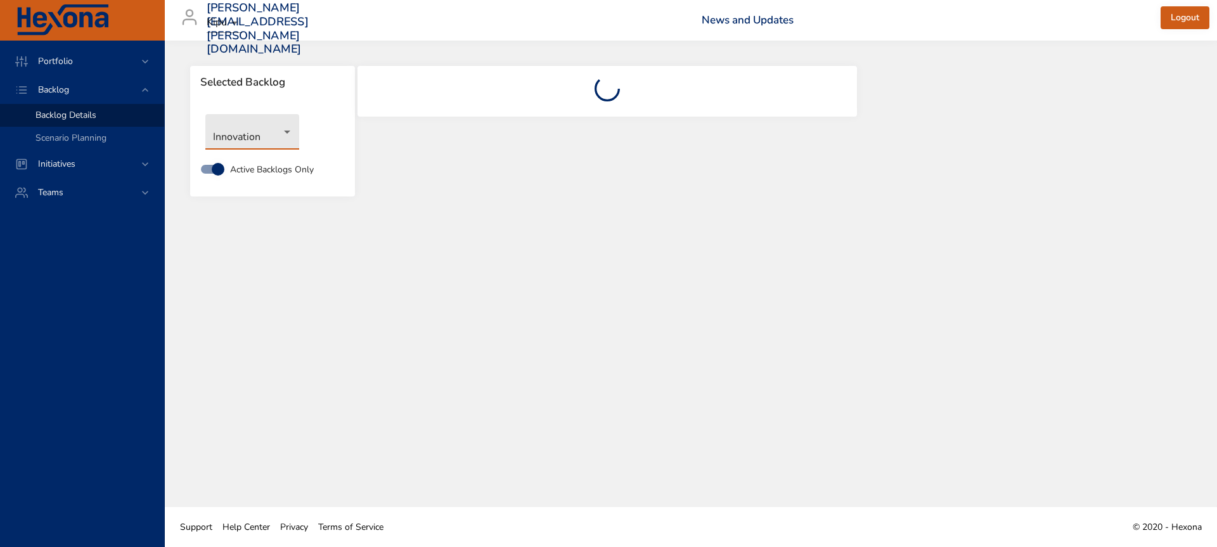
click at [279, 107] on div "Innovation Active Backlogs Only" at bounding box center [272, 148] width 165 height 98
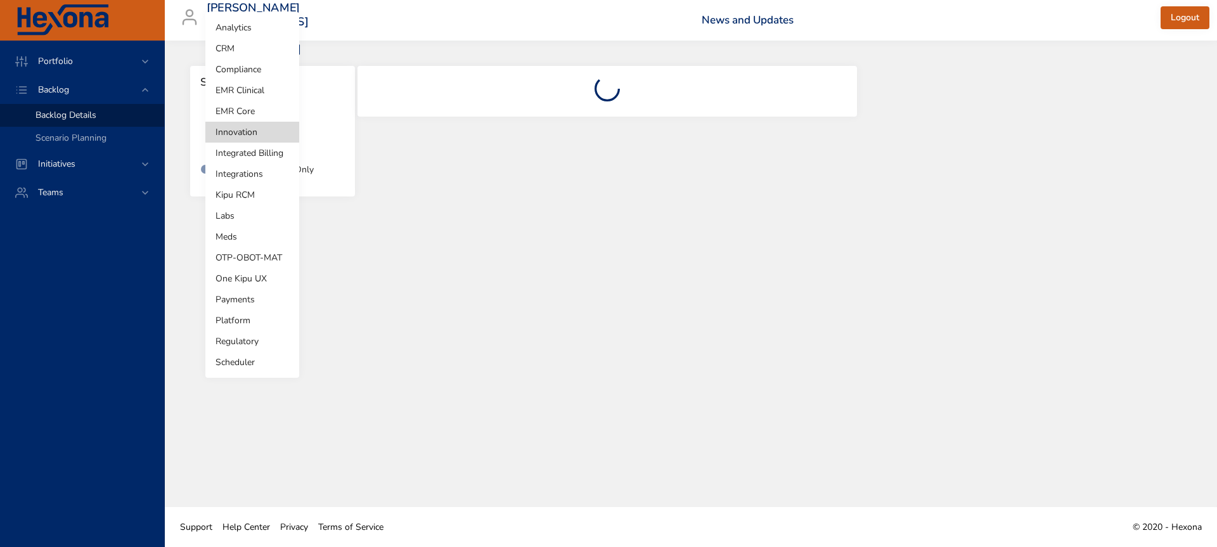
click at [279, 139] on body "Portfolio Backlog Backlog Details Scenario Planning Initiatives Teams [PERSON_N…" at bounding box center [608, 273] width 1217 height 547
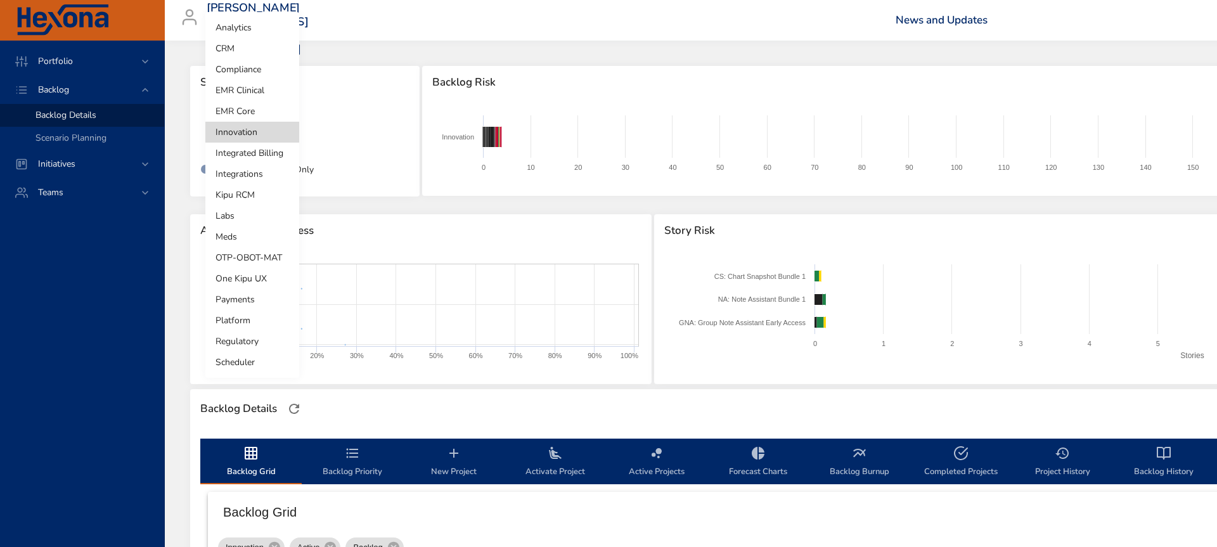
click at [267, 274] on li "One Kipu UX" at bounding box center [252, 278] width 94 height 21
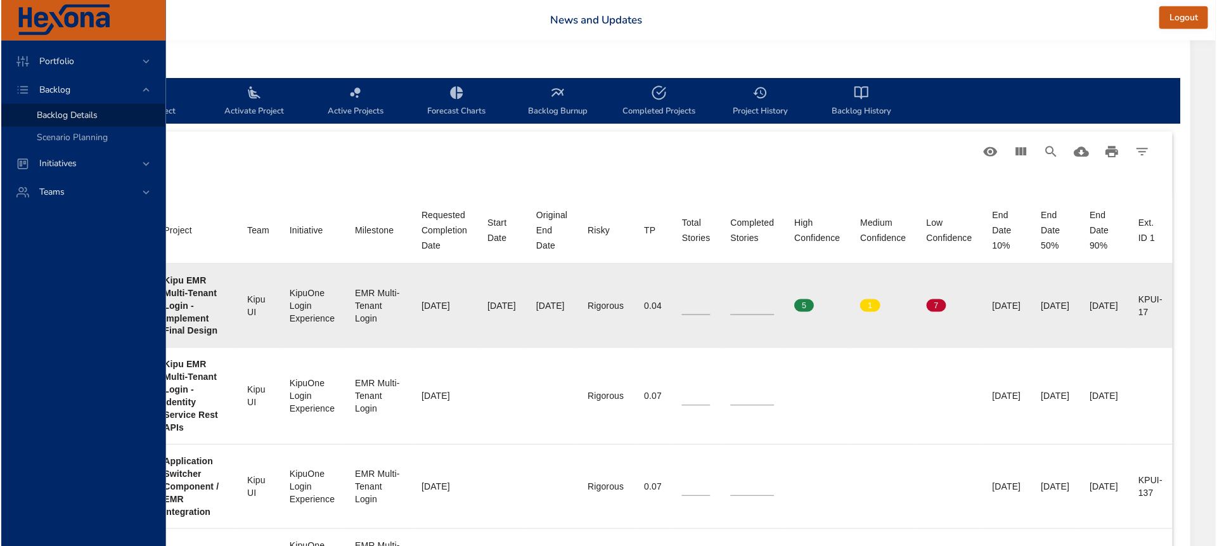
scroll to position [359, 383]
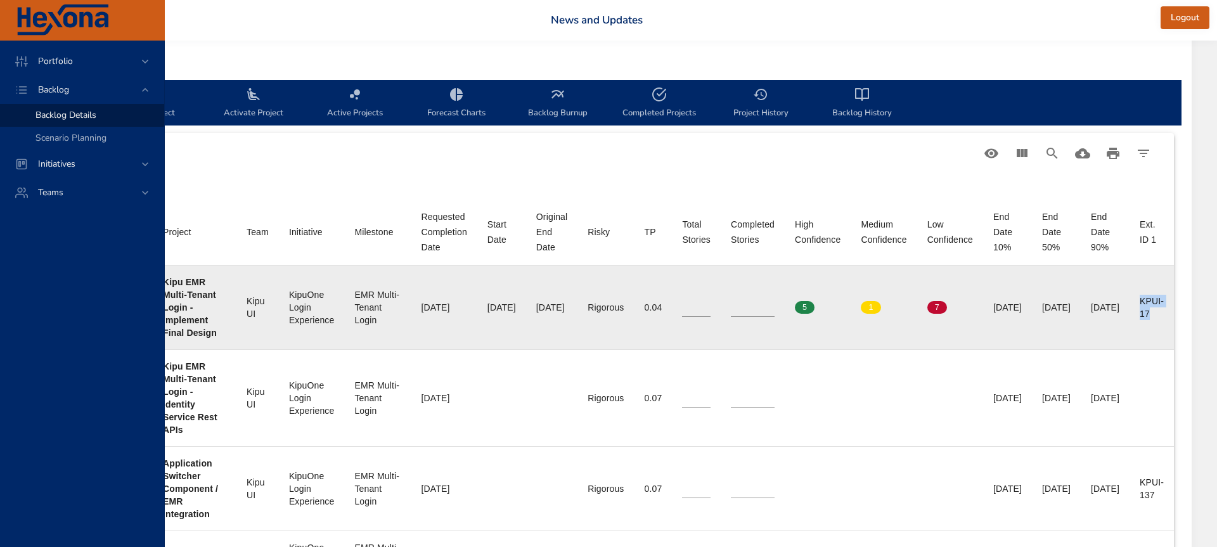
drag, startPoint x: 1141, startPoint y: 304, endPoint x: 1163, endPoint y: 307, distance: 21.8
click at [1162, 313] on div "KPUI-17" at bounding box center [1151, 307] width 24 height 25
copy div "KPUI-17"
type input "*"
click at [731, 304] on input "*" at bounding box center [753, 307] width 44 height 19
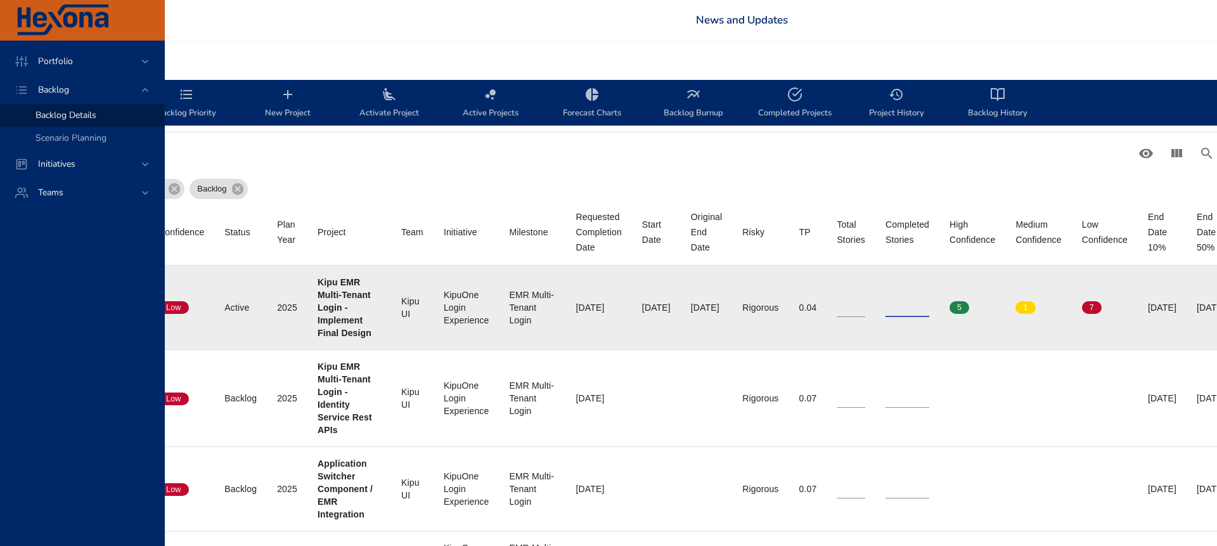
scroll to position [359, 0]
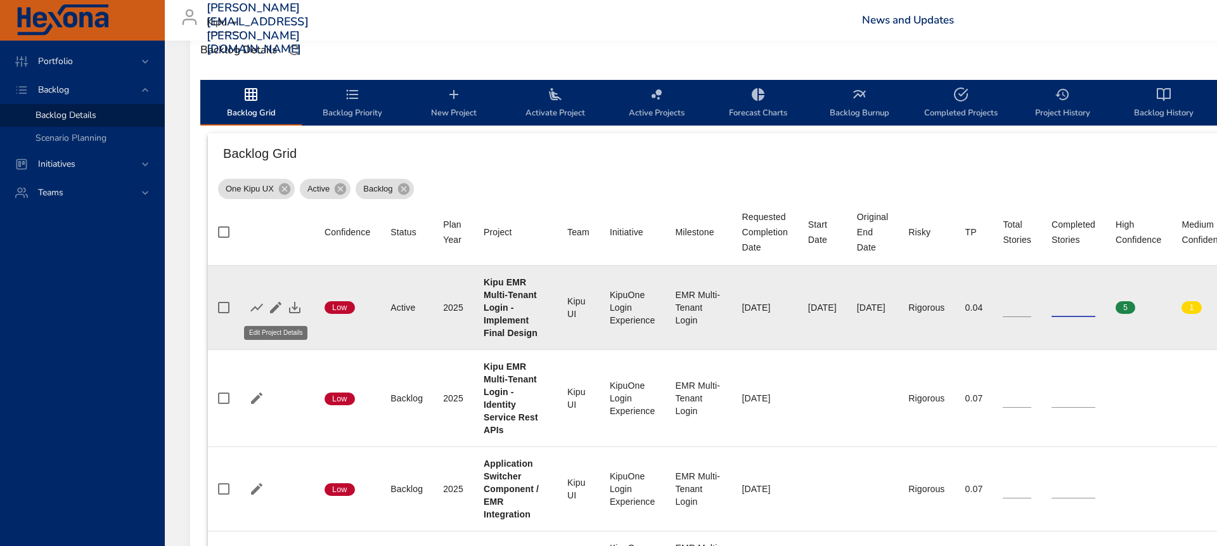
click at [270, 304] on icon "button" at bounding box center [275, 307] width 15 height 15
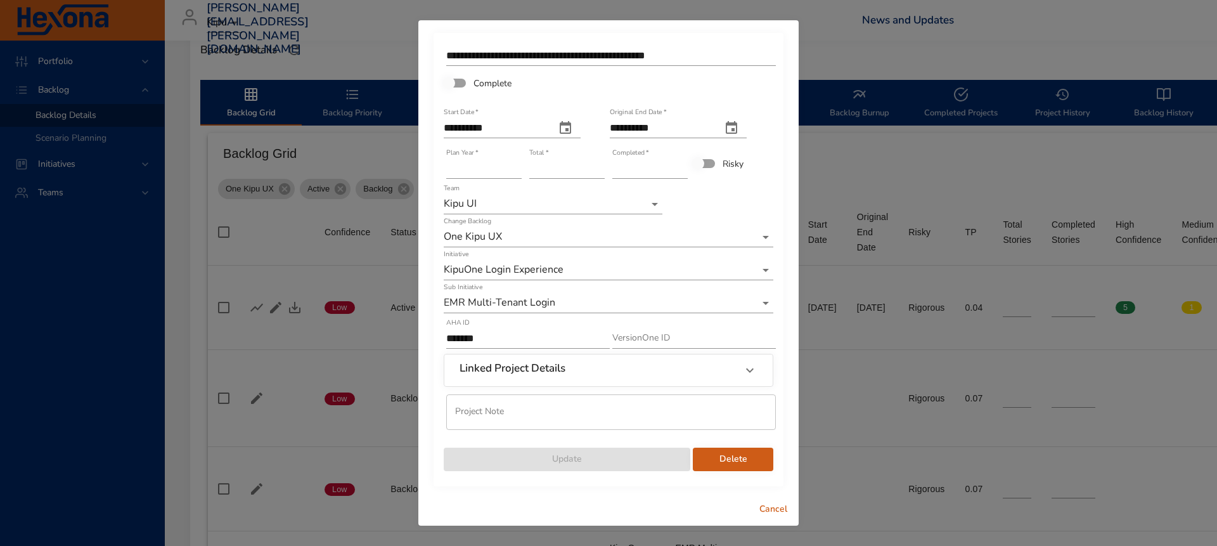
type input "*"
click at [682, 167] on input "*" at bounding box center [649, 168] width 75 height 20
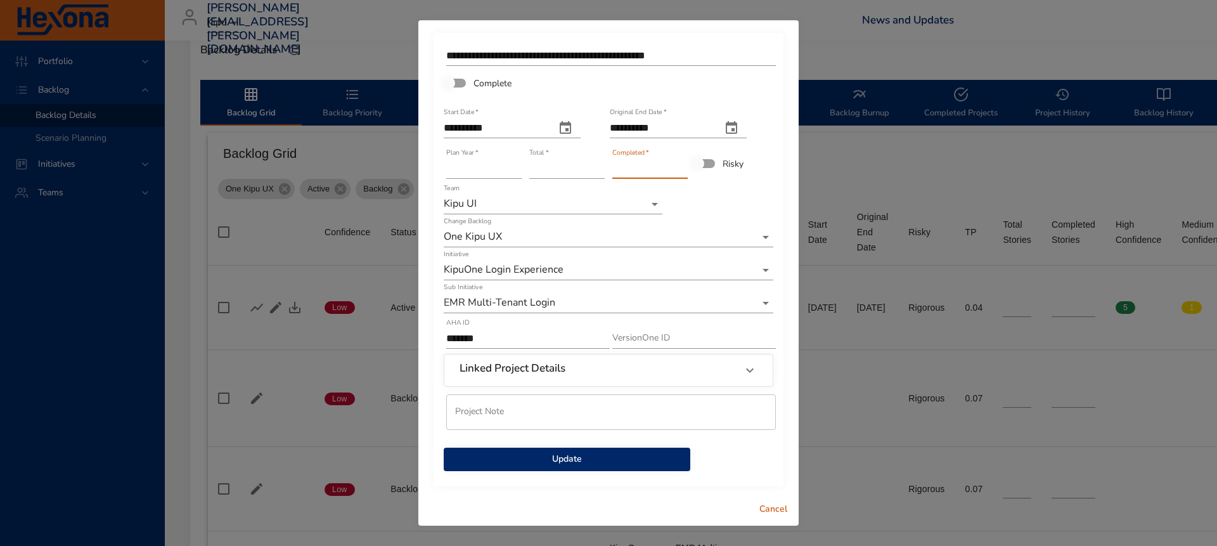
drag, startPoint x: 652, startPoint y: 462, endPoint x: 678, endPoint y: 445, distance: 30.8
click at [652, 462] on span "Update" at bounding box center [567, 459] width 226 height 16
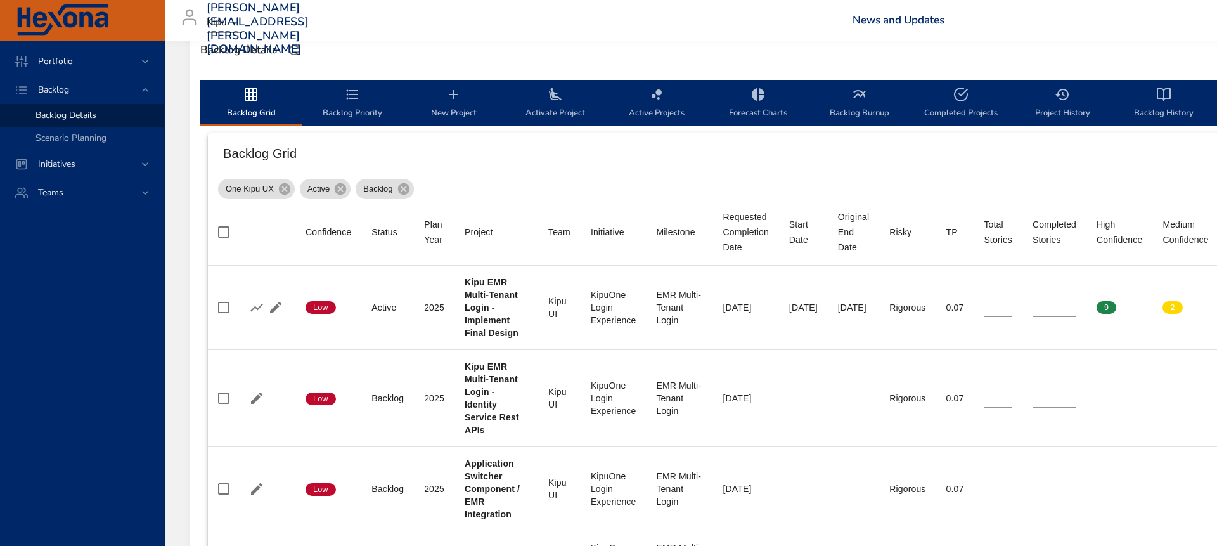
click at [974, 278] on td "TP 0.07" at bounding box center [955, 308] width 38 height 84
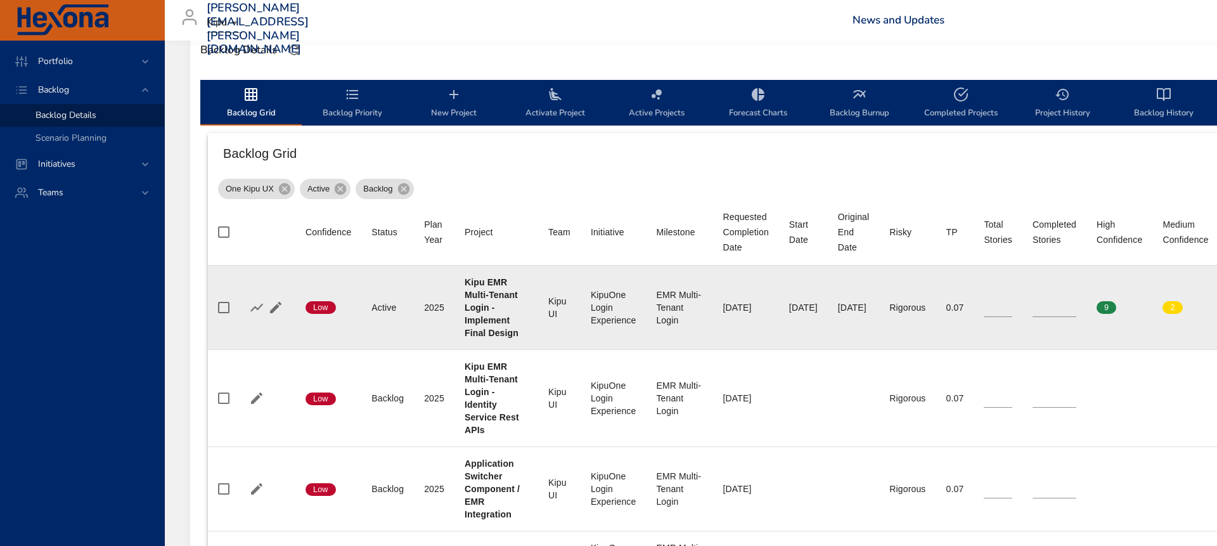
click at [278, 309] on icon "button" at bounding box center [275, 307] width 15 height 15
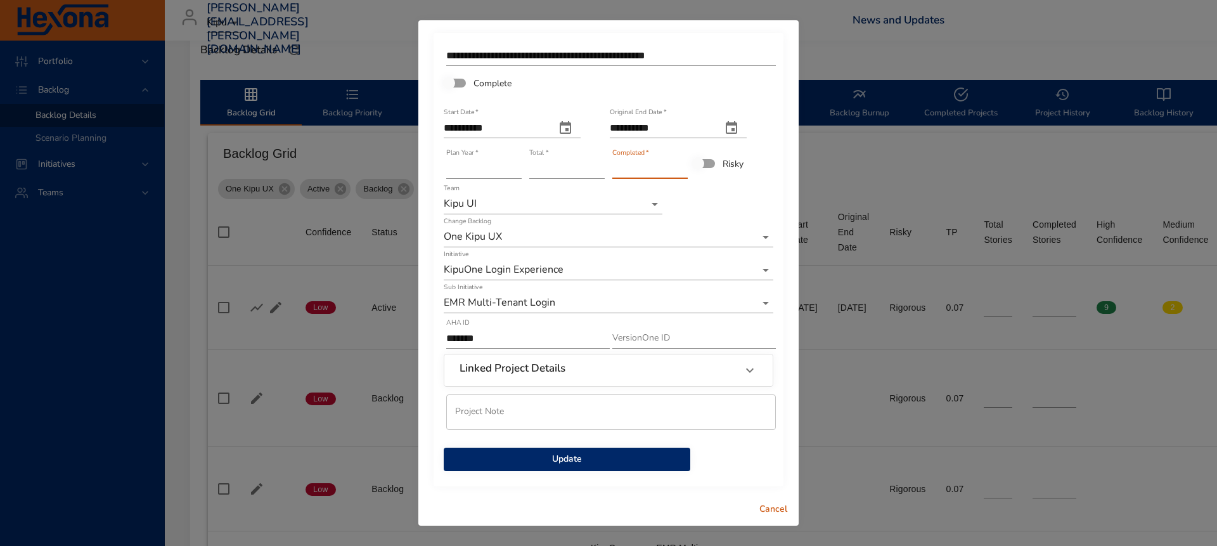
type input "*"
click at [682, 165] on input "*" at bounding box center [649, 168] width 75 height 20
drag, startPoint x: 644, startPoint y: 462, endPoint x: 648, endPoint y: 444, distance: 18.1
click at [646, 458] on span "Update" at bounding box center [567, 459] width 226 height 16
